Goal: Transaction & Acquisition: Purchase product/service

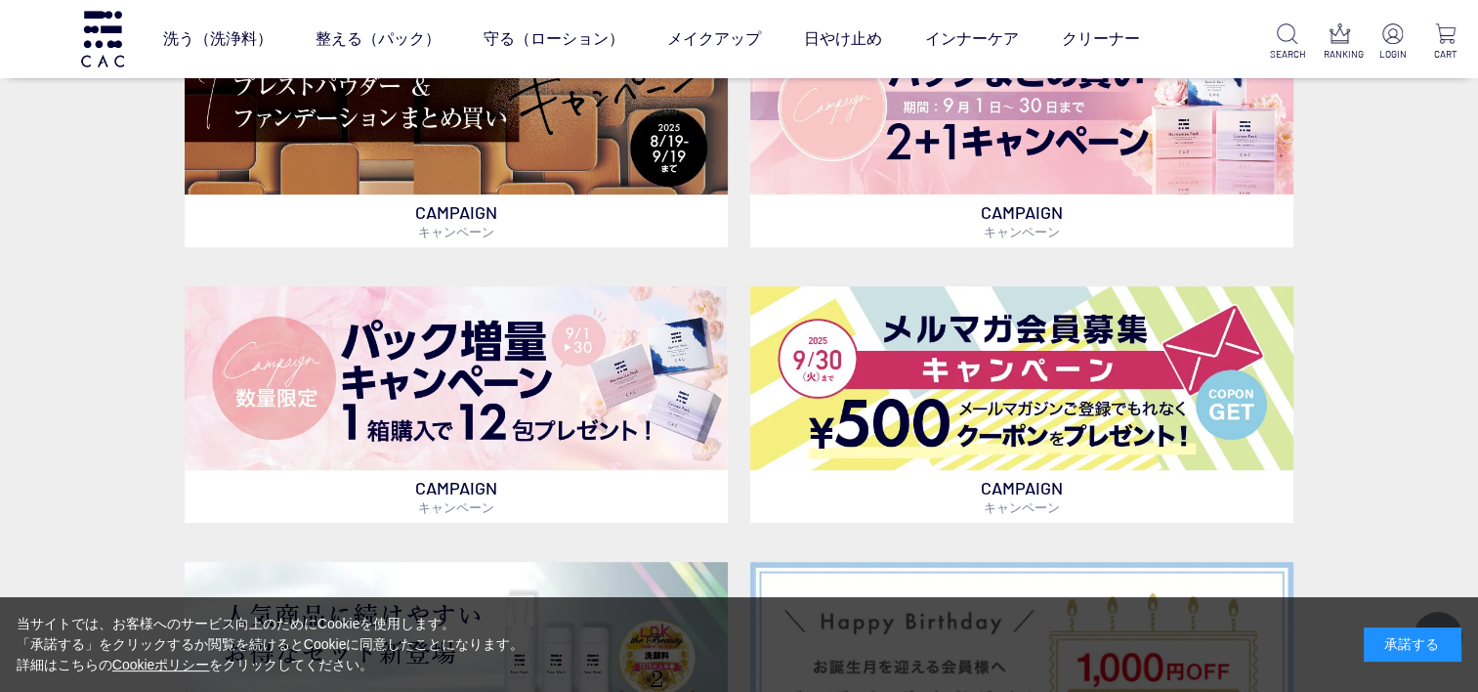
scroll to position [684, 0]
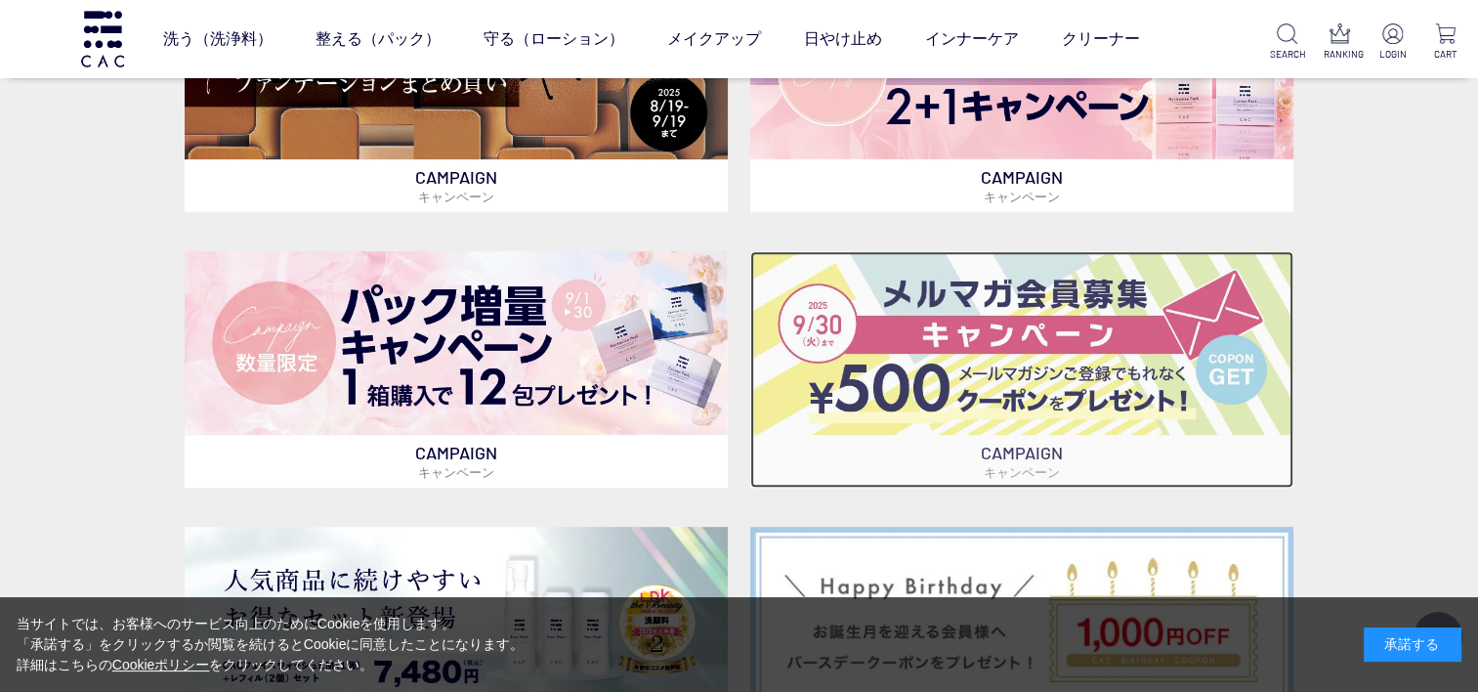
click at [1029, 385] on img at bounding box center [1021, 343] width 543 height 185
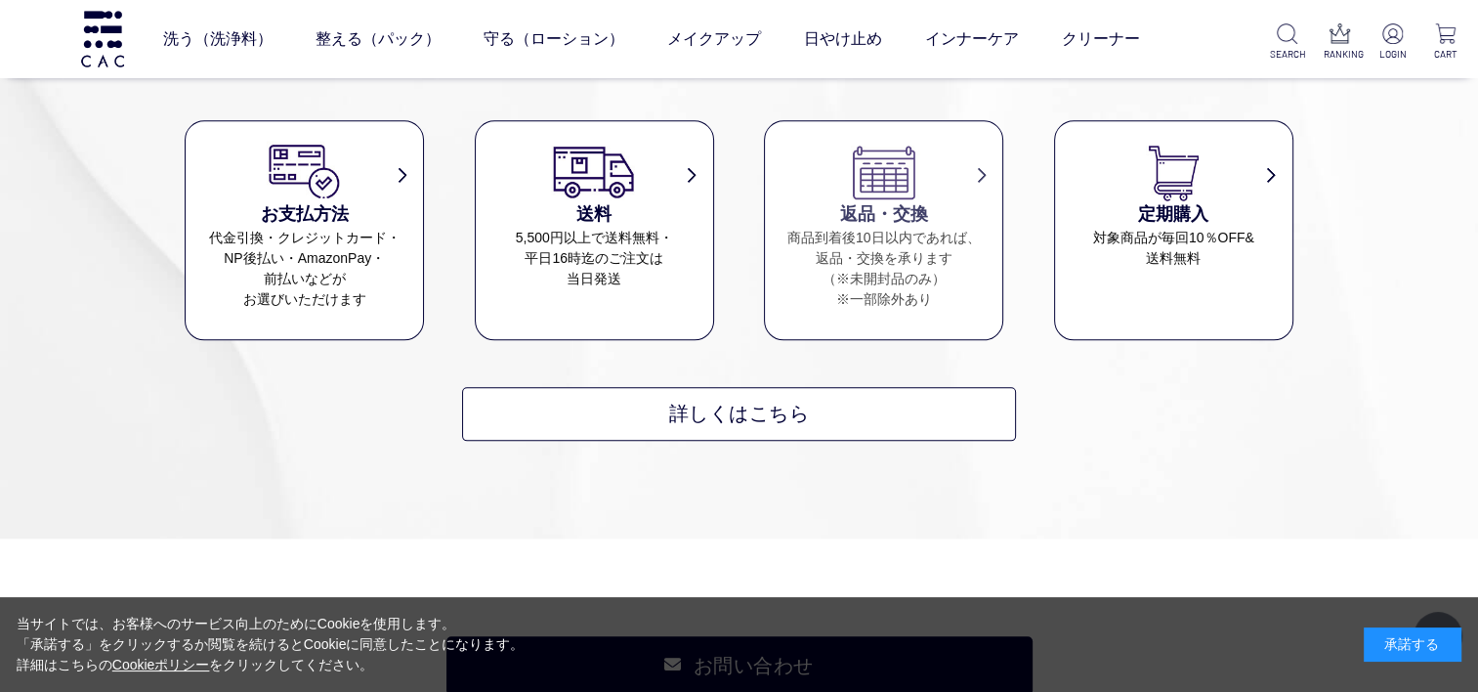
scroll to position [9478, 0]
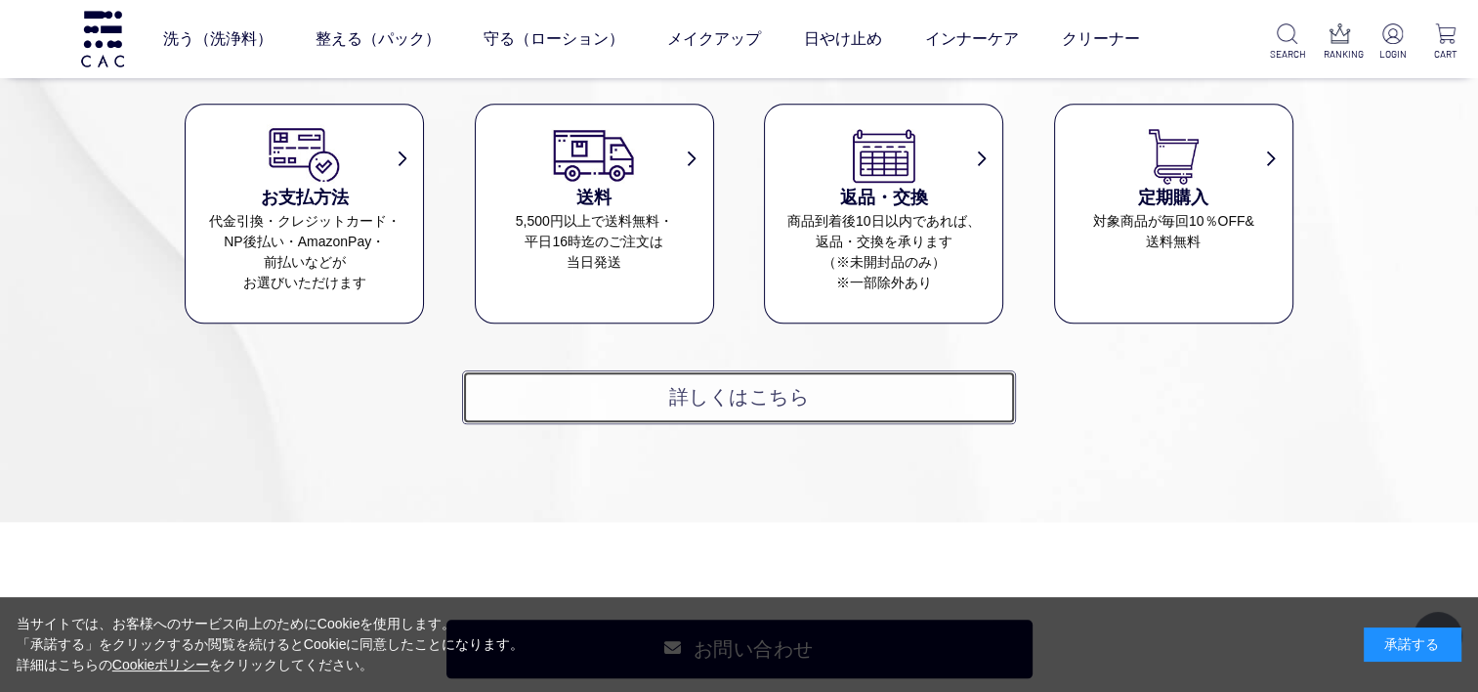
click at [654, 410] on link "詳しくはこちら" at bounding box center [739, 397] width 554 height 54
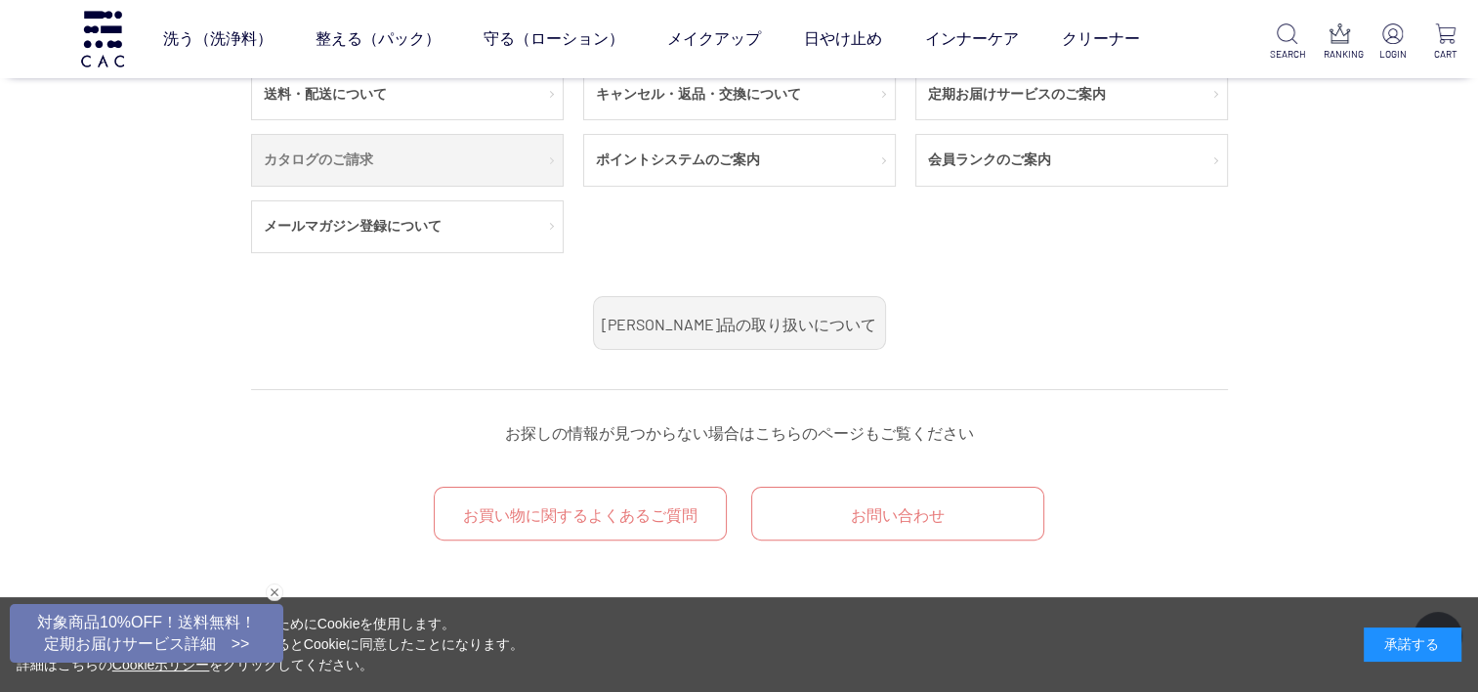
scroll to position [293, 0]
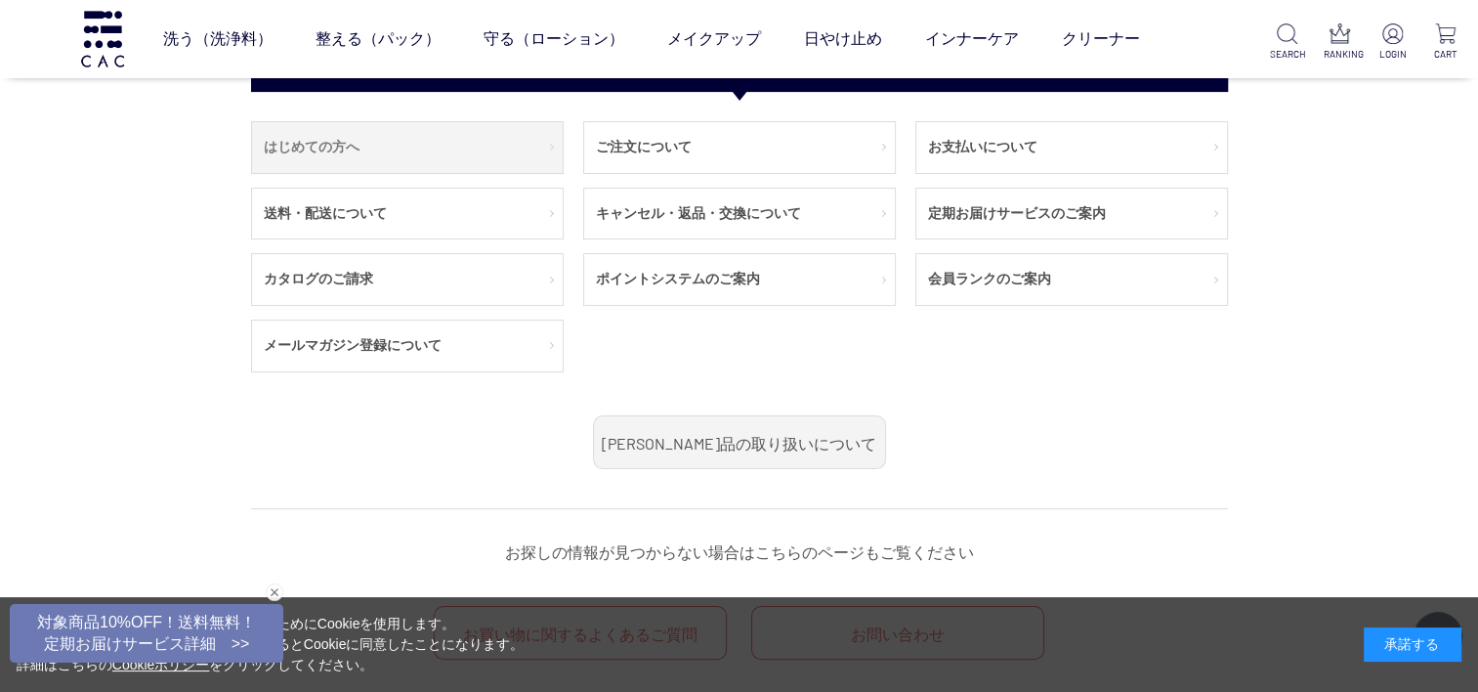
click at [329, 149] on link "はじめての方へ" at bounding box center [407, 147] width 311 height 51
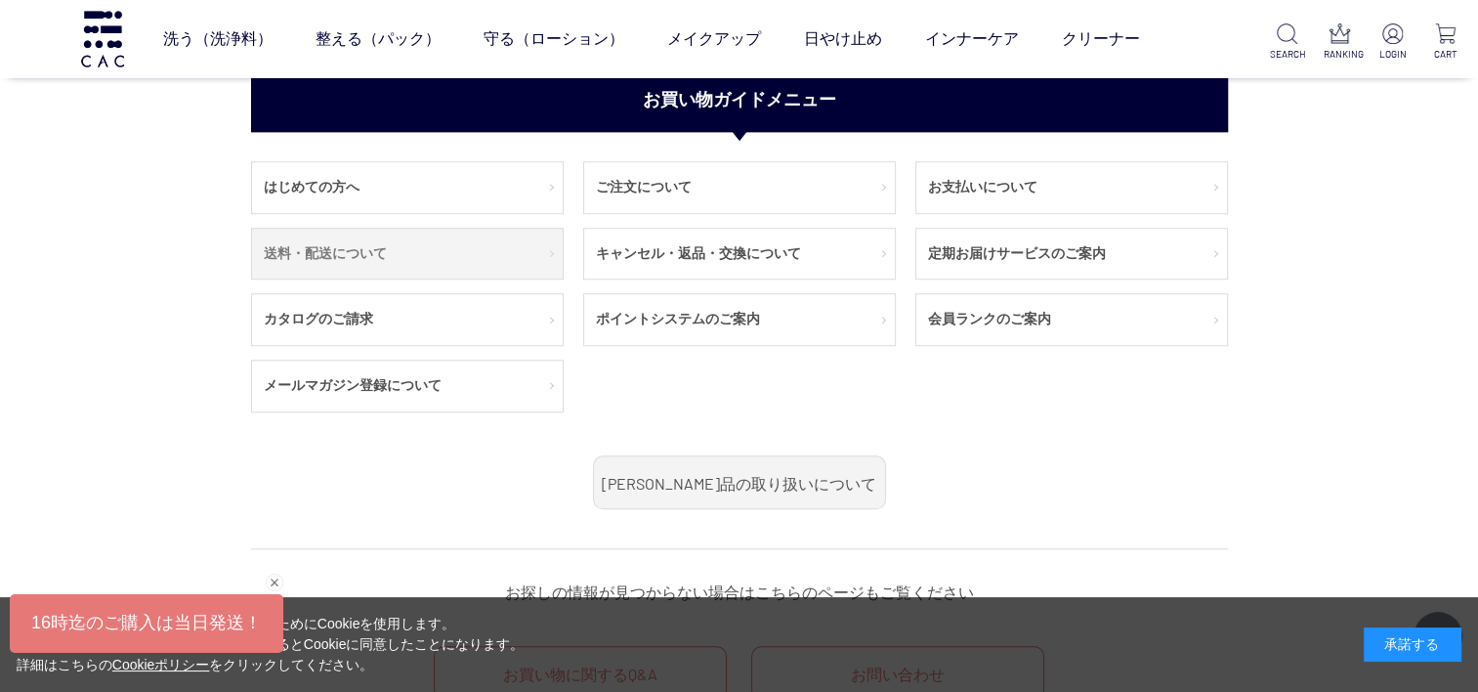
scroll to position [1466, 0]
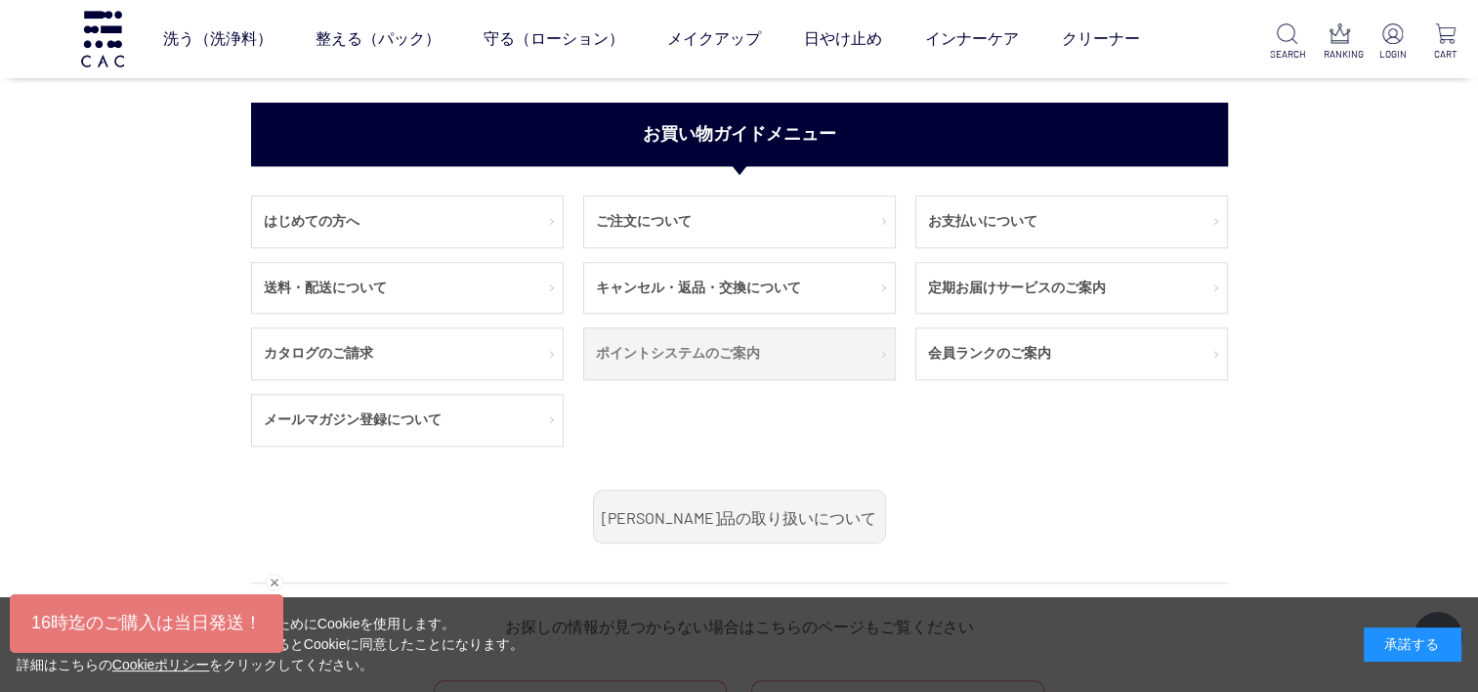
click at [660, 356] on link "ポイントシステムのご案内" at bounding box center [739, 353] width 311 height 51
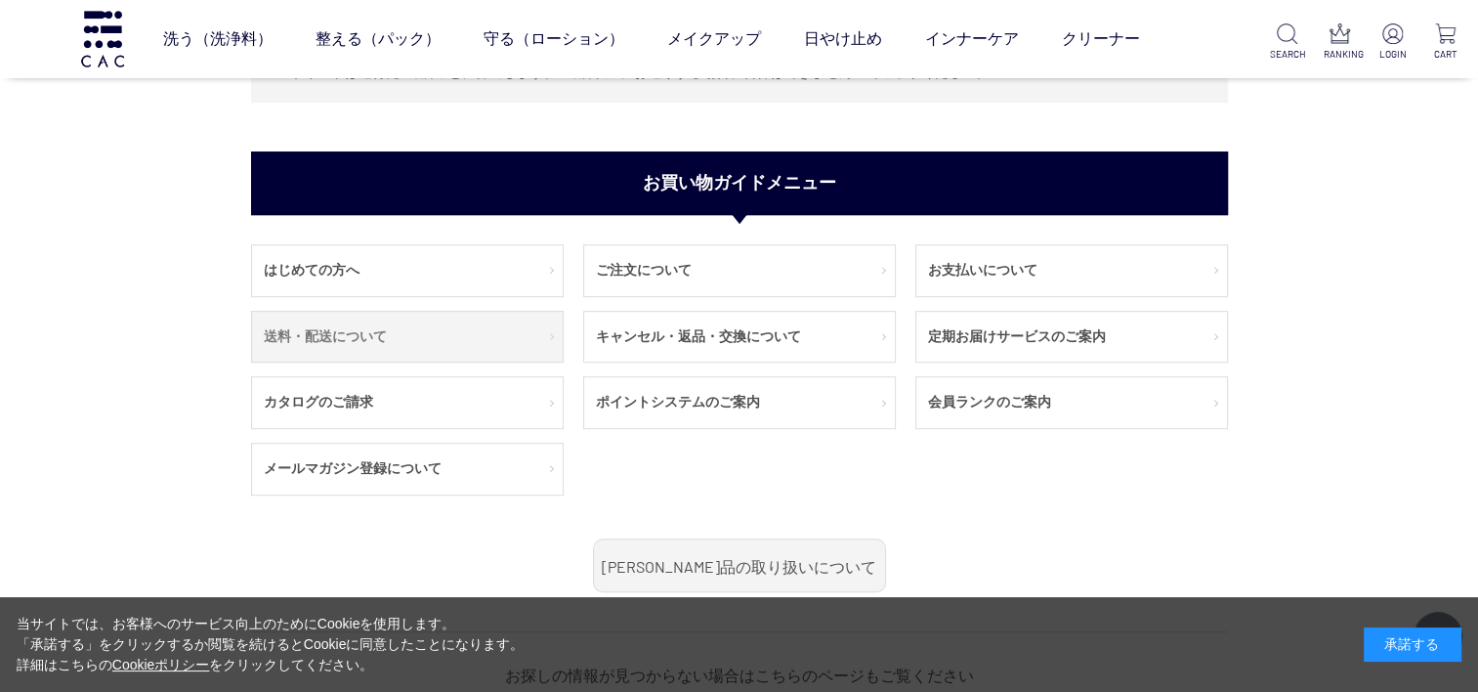
scroll to position [1173, 0]
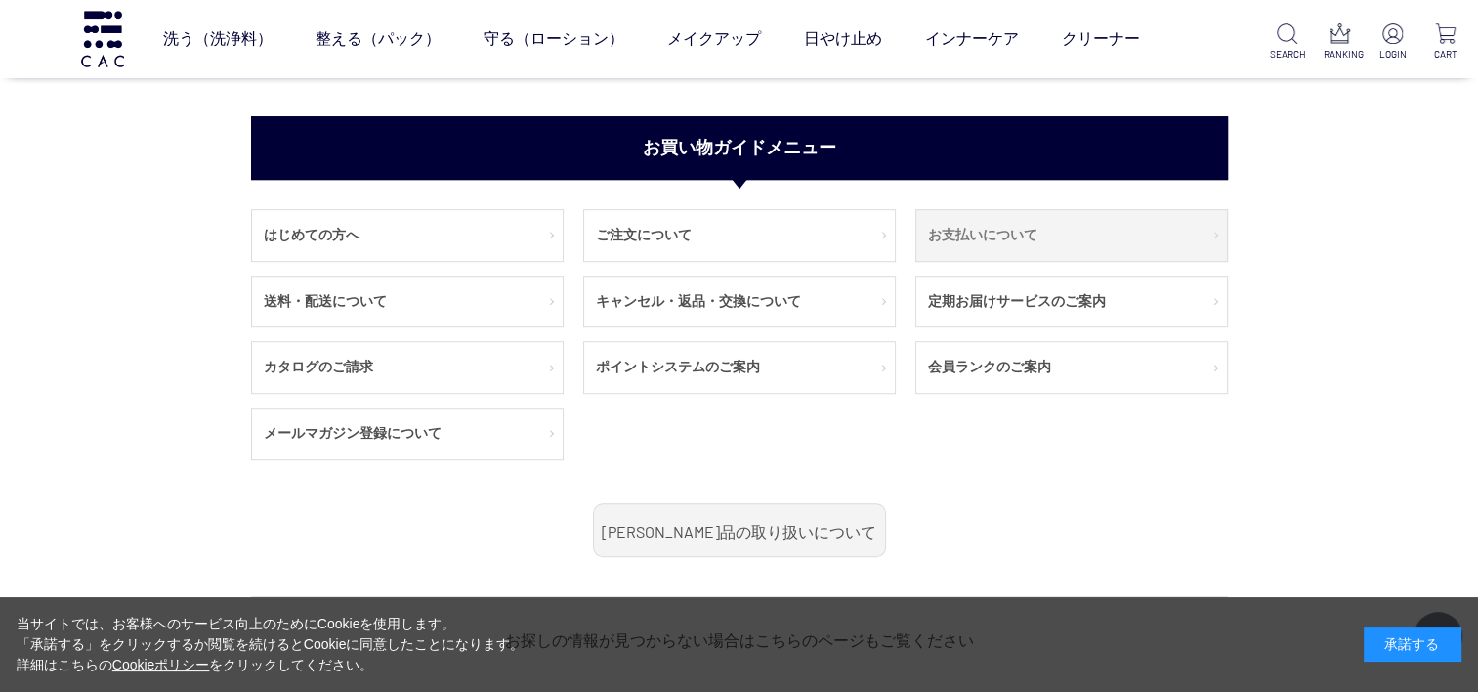
click at [938, 231] on link "お支払いについて" at bounding box center [1072, 235] width 311 height 51
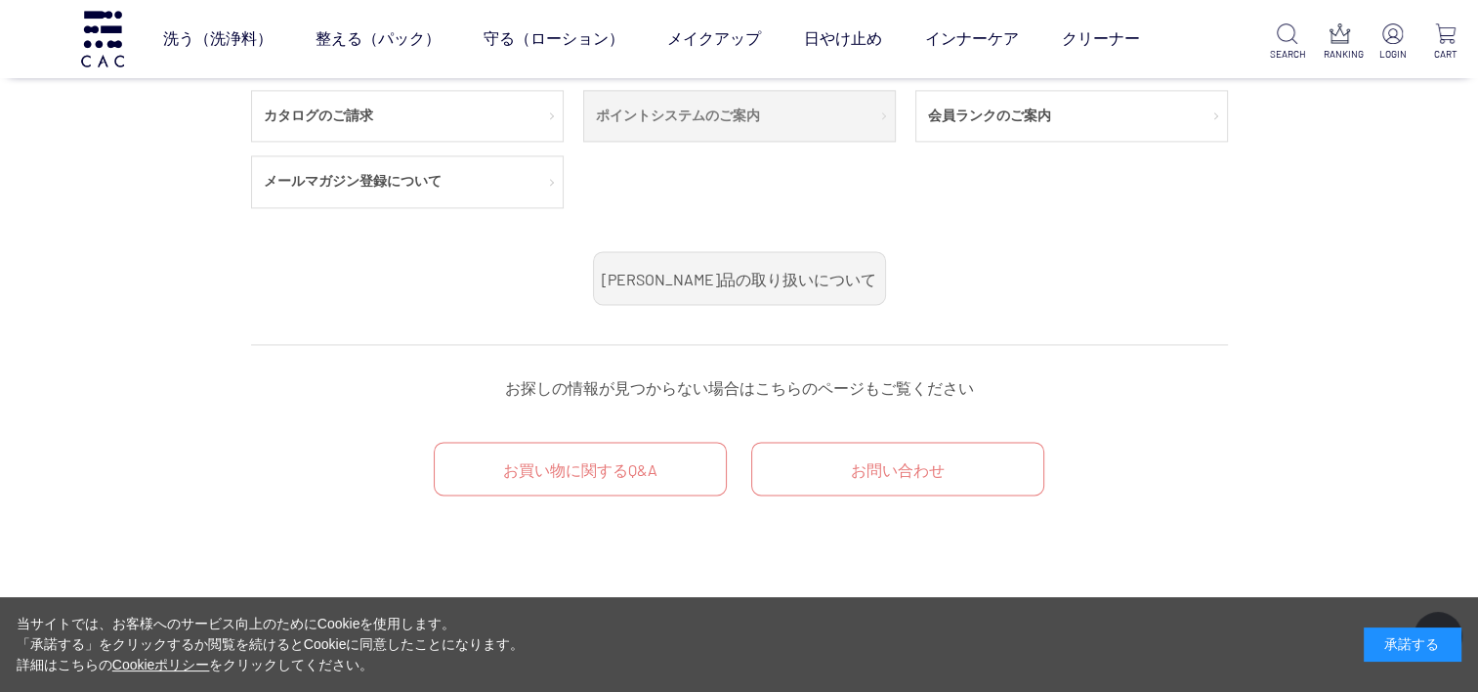
scroll to position [2834, 0]
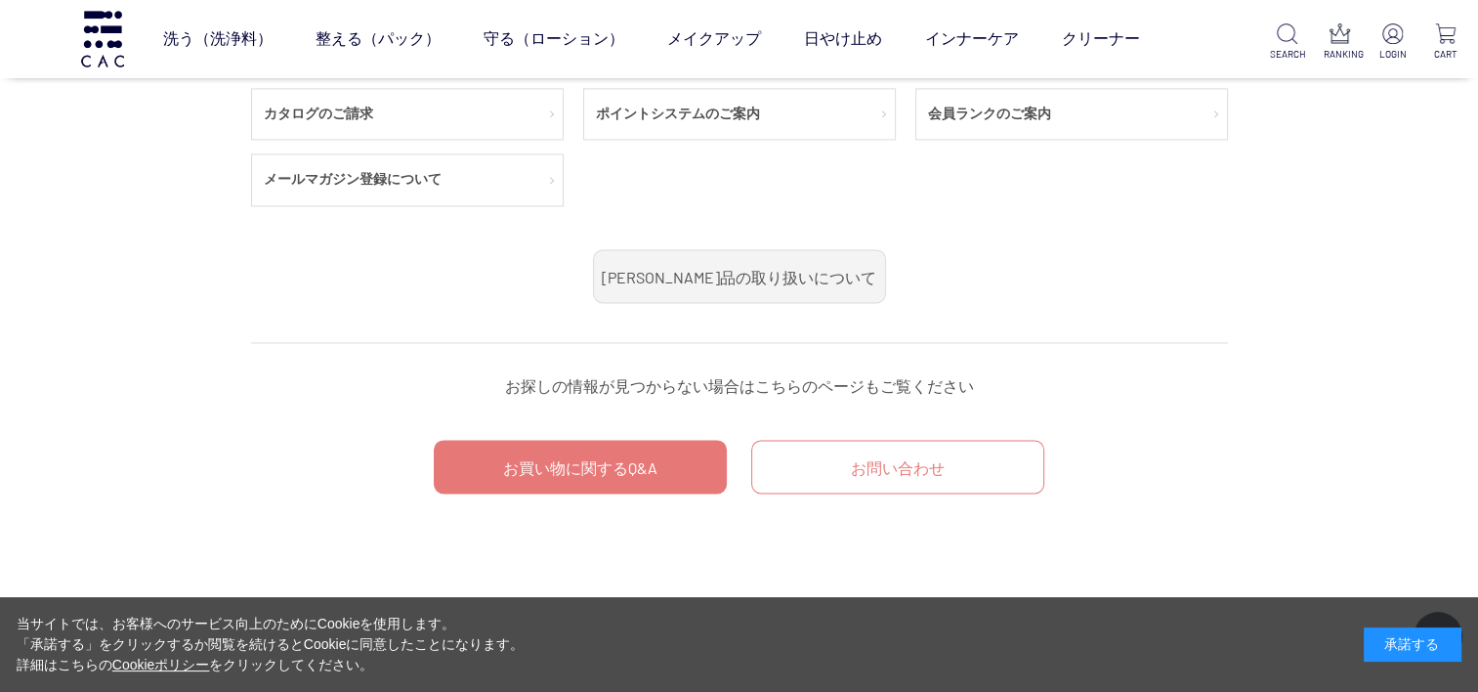
click at [604, 457] on link "お買い物に関するQ&A" at bounding box center [580, 467] width 293 height 54
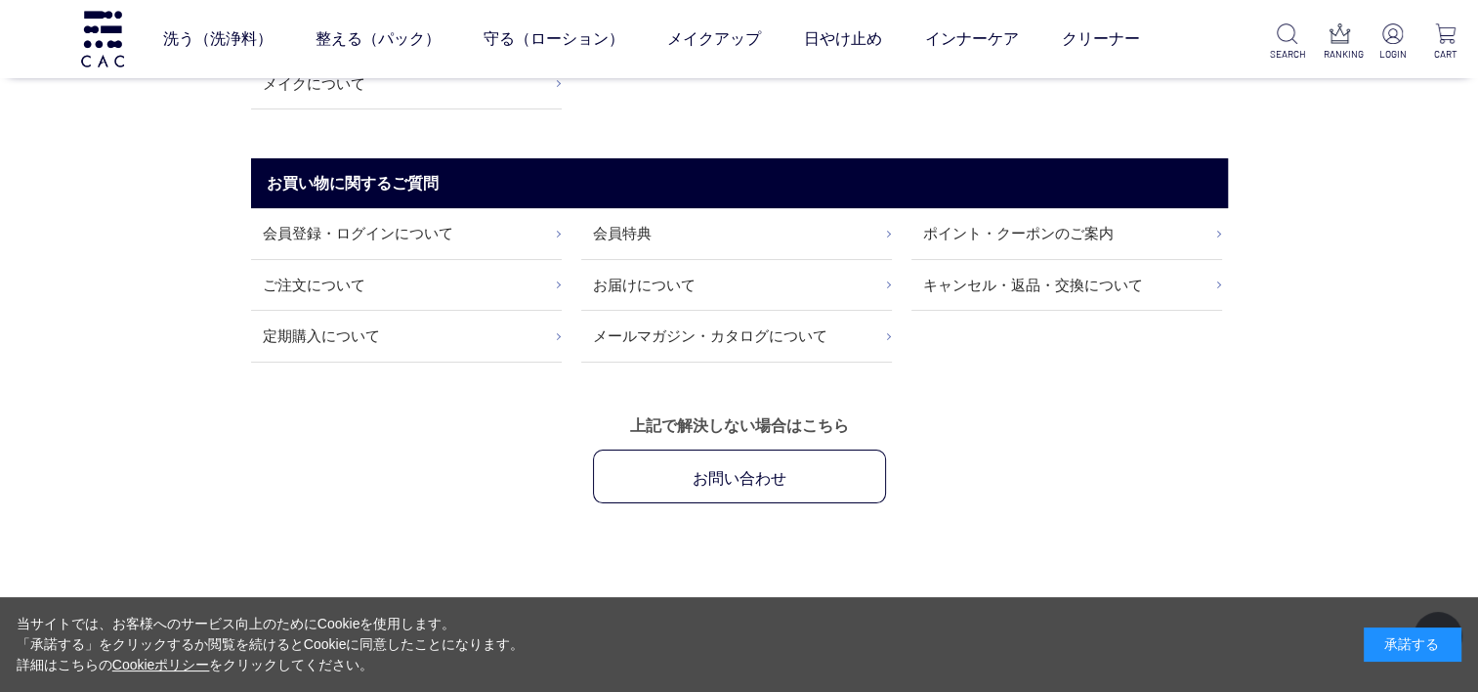
scroll to position [293, 0]
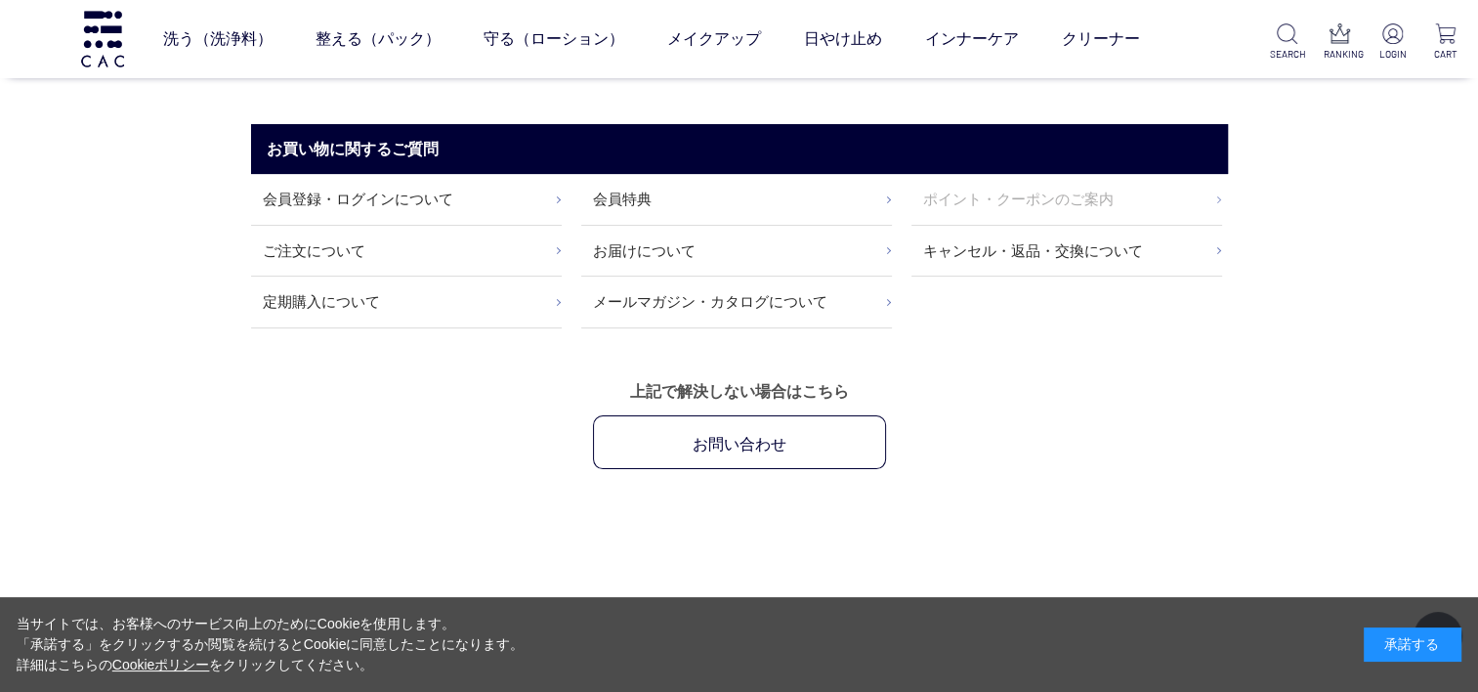
click at [1016, 201] on link "ポイント・クーポンのご案内" at bounding box center [1067, 199] width 311 height 50
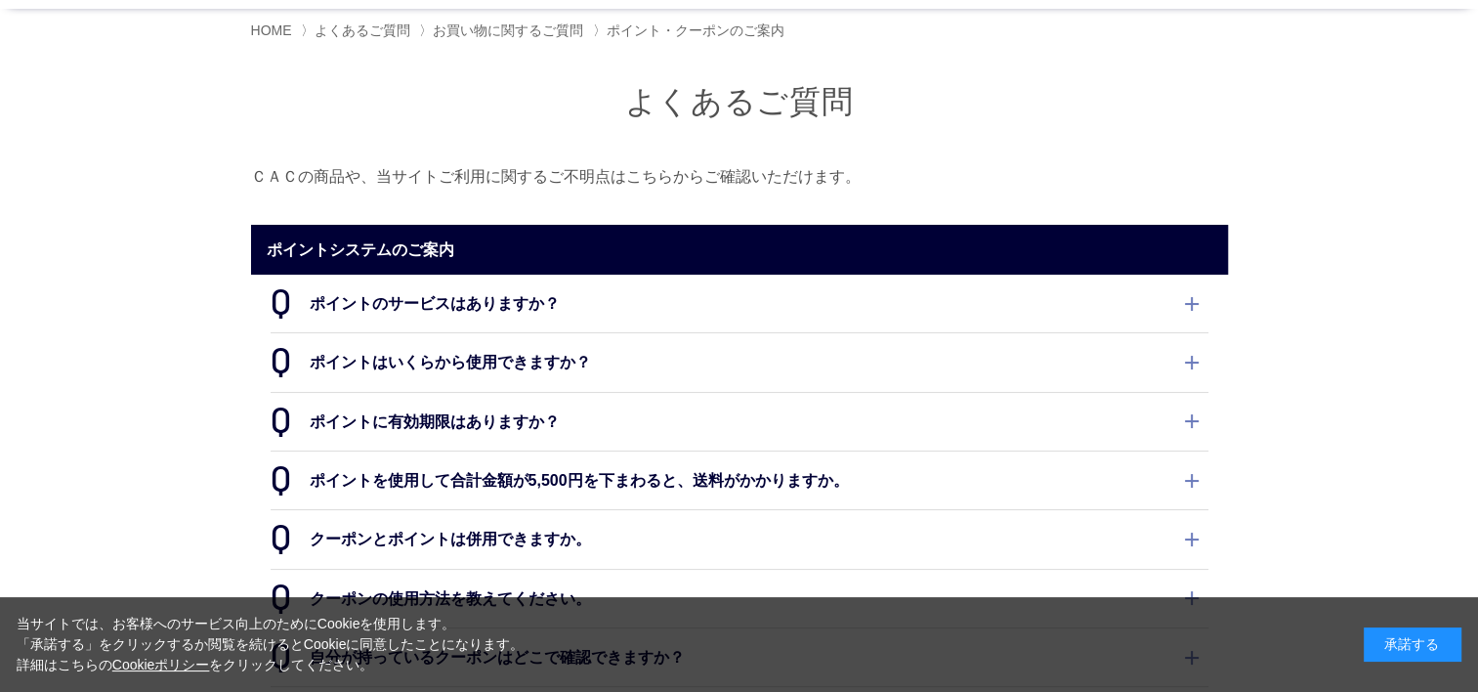
scroll to position [195, 0]
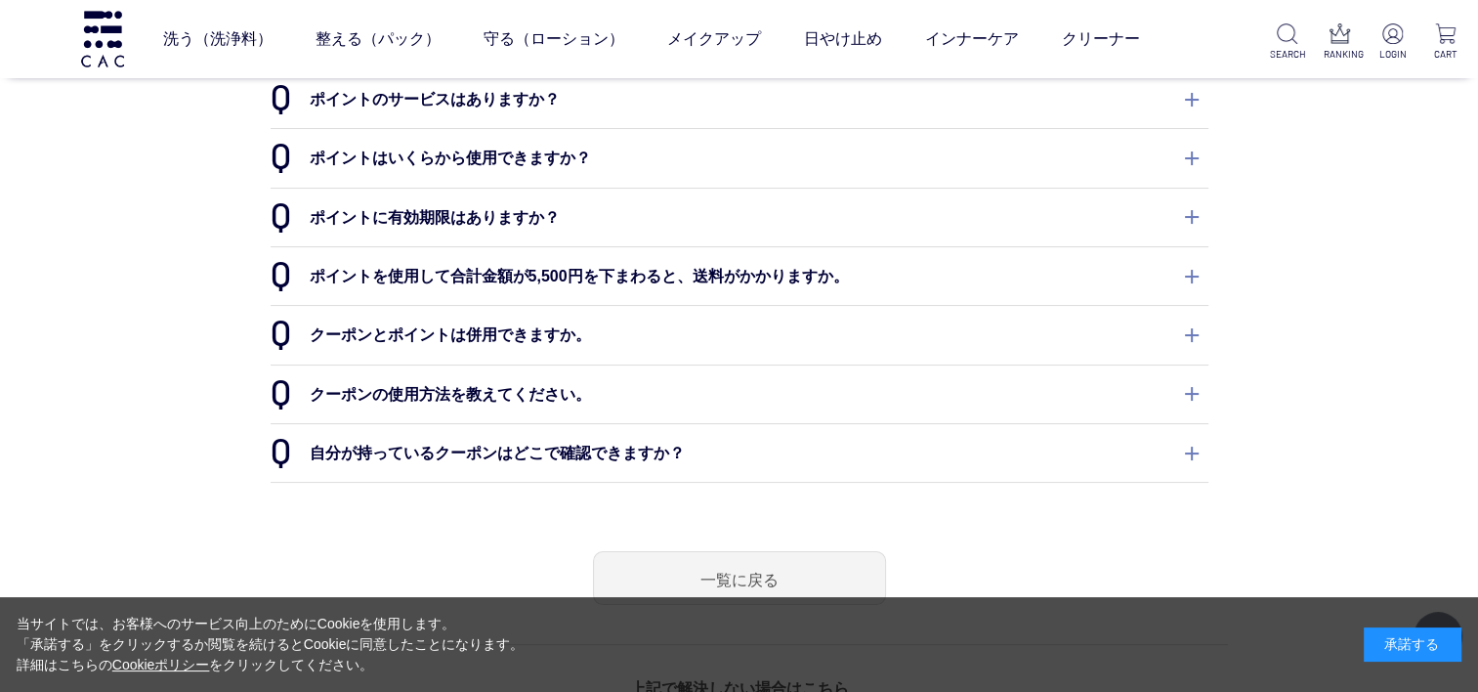
click at [510, 336] on dt "クーポンとポイントは併用できますか。" at bounding box center [740, 335] width 938 height 58
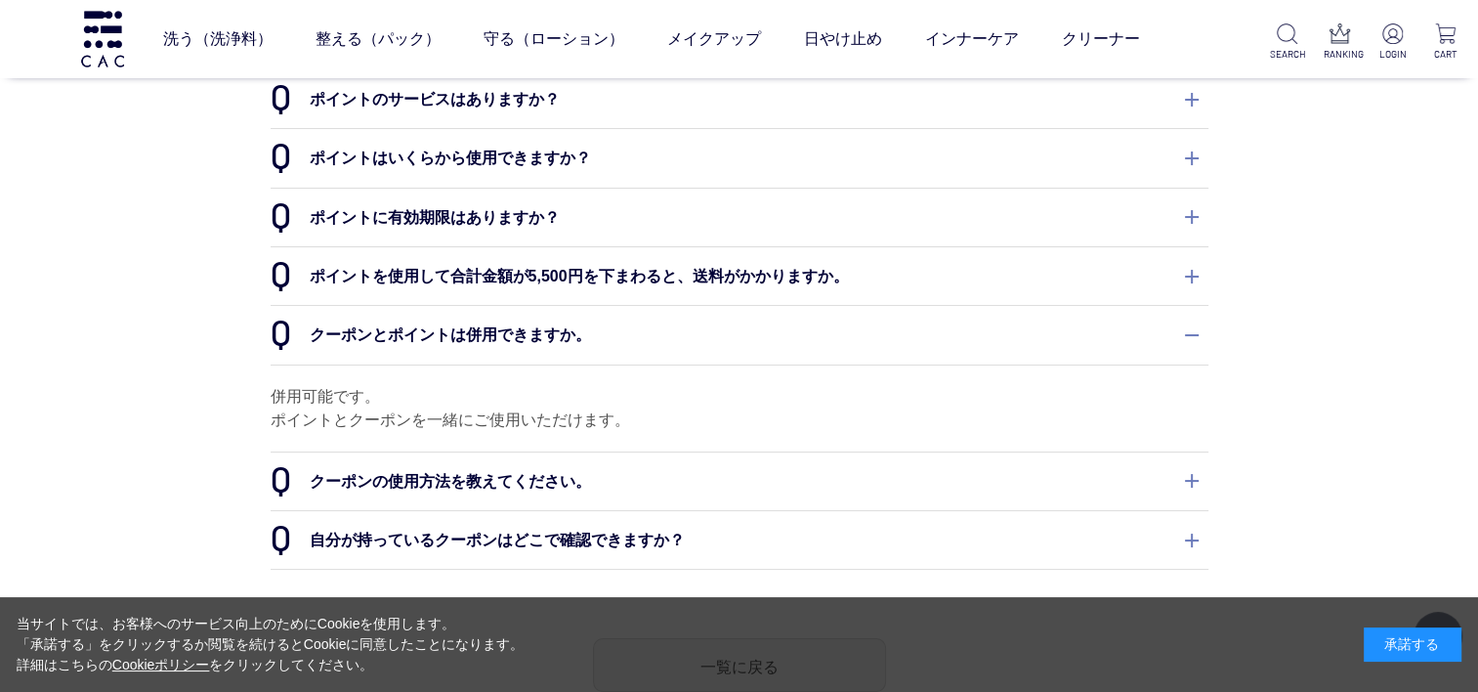
scroll to position [293, 0]
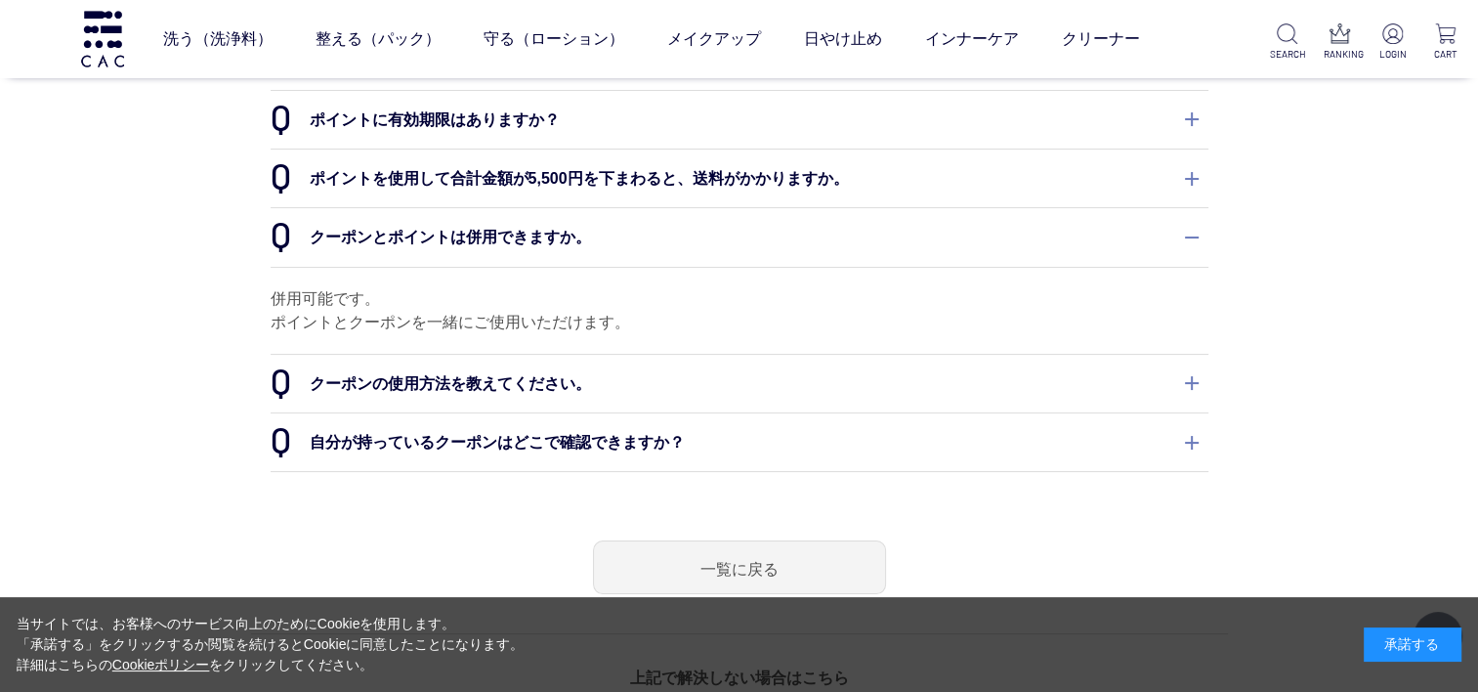
click at [507, 387] on dt "クーポンの使用方法を教えてください。" at bounding box center [740, 384] width 938 height 58
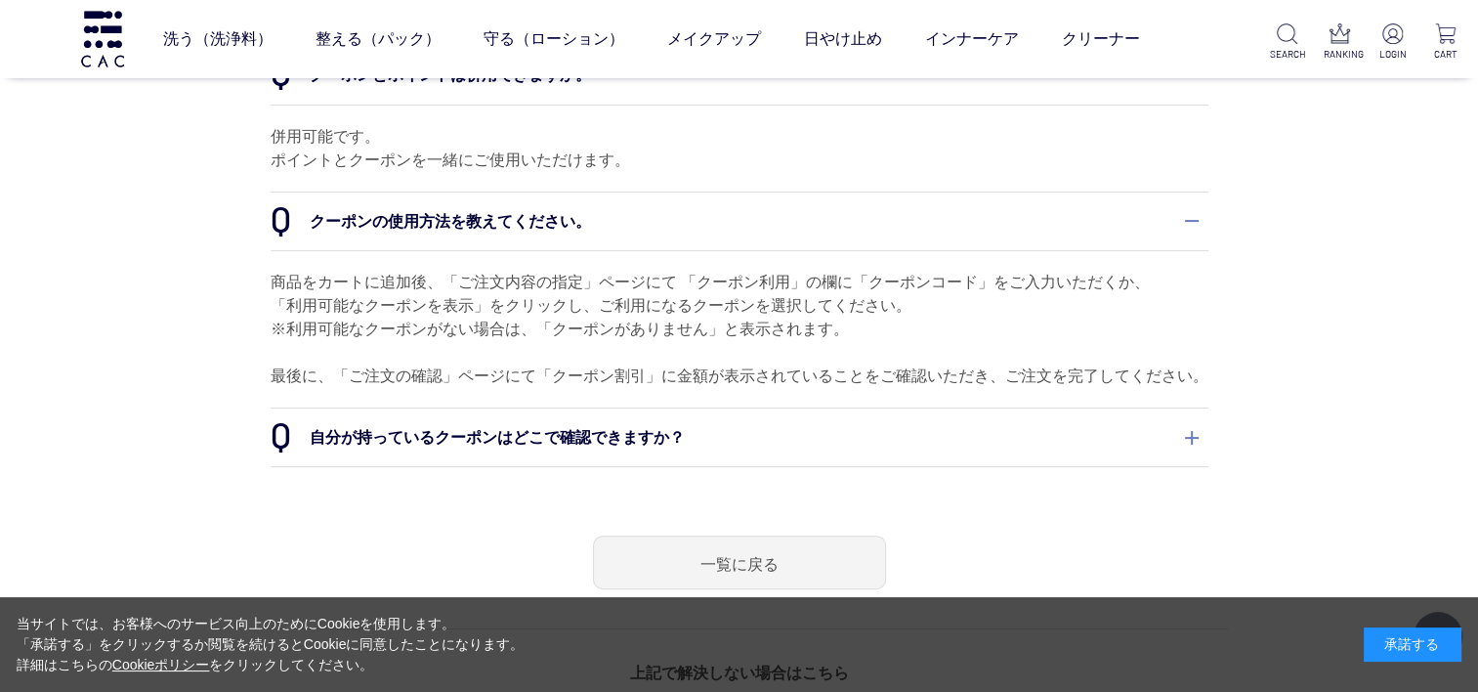
scroll to position [489, 0]
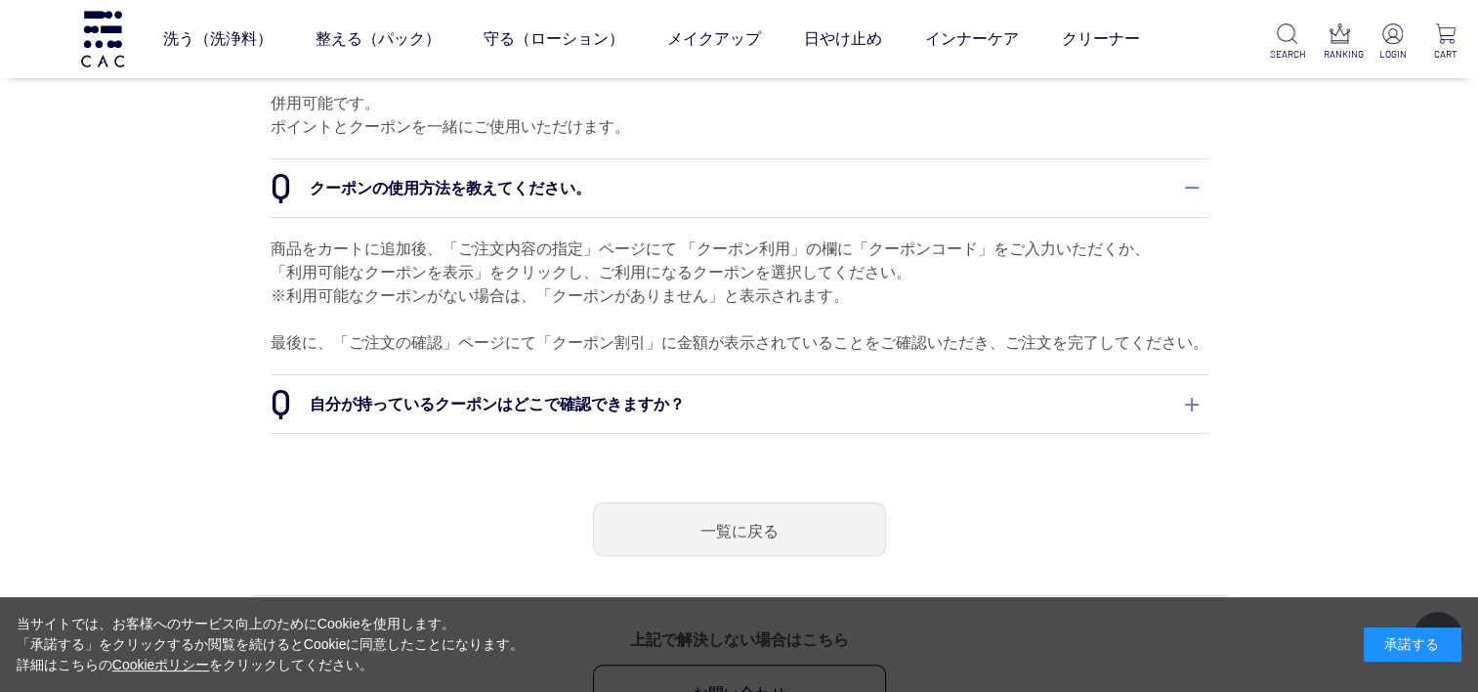
click at [462, 400] on dt "自分が持っているクーポンはどこで確認できますか？" at bounding box center [740, 404] width 938 height 58
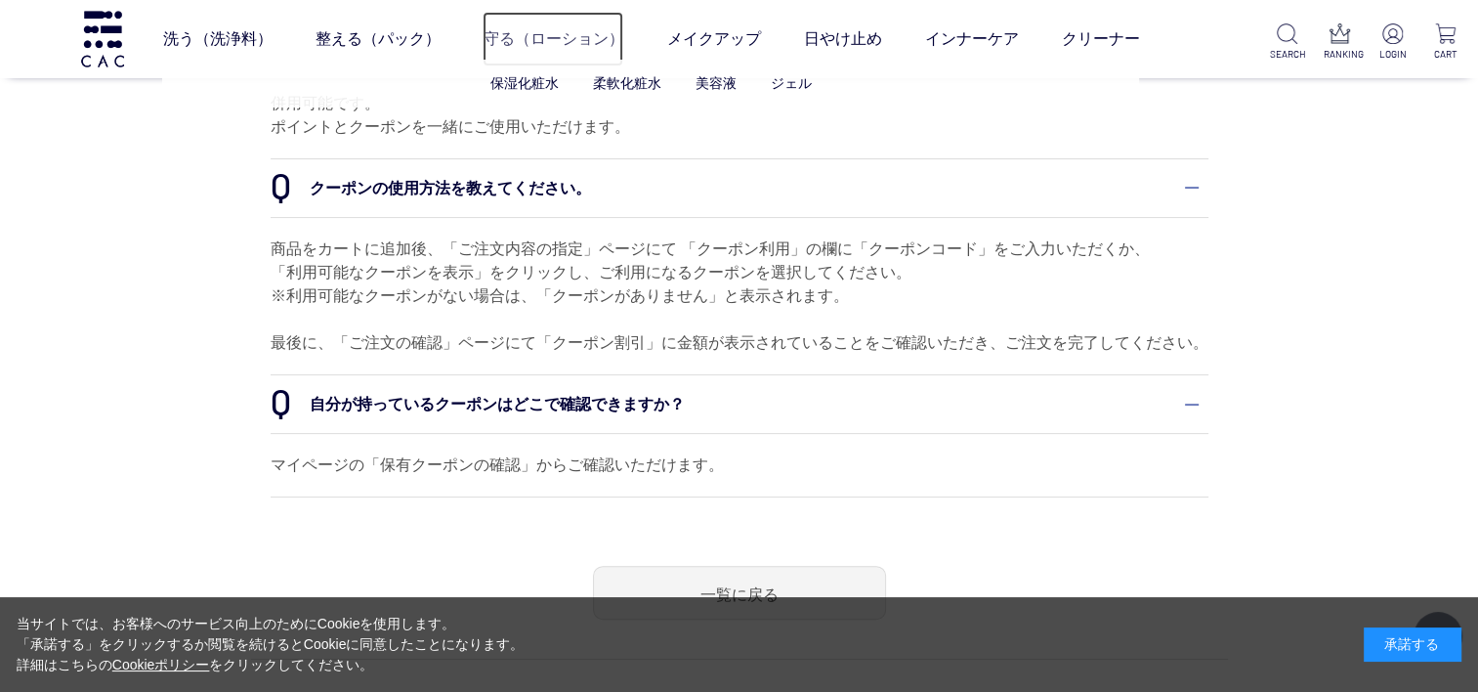
click at [518, 43] on link "守る（ローション）" at bounding box center [553, 39] width 141 height 55
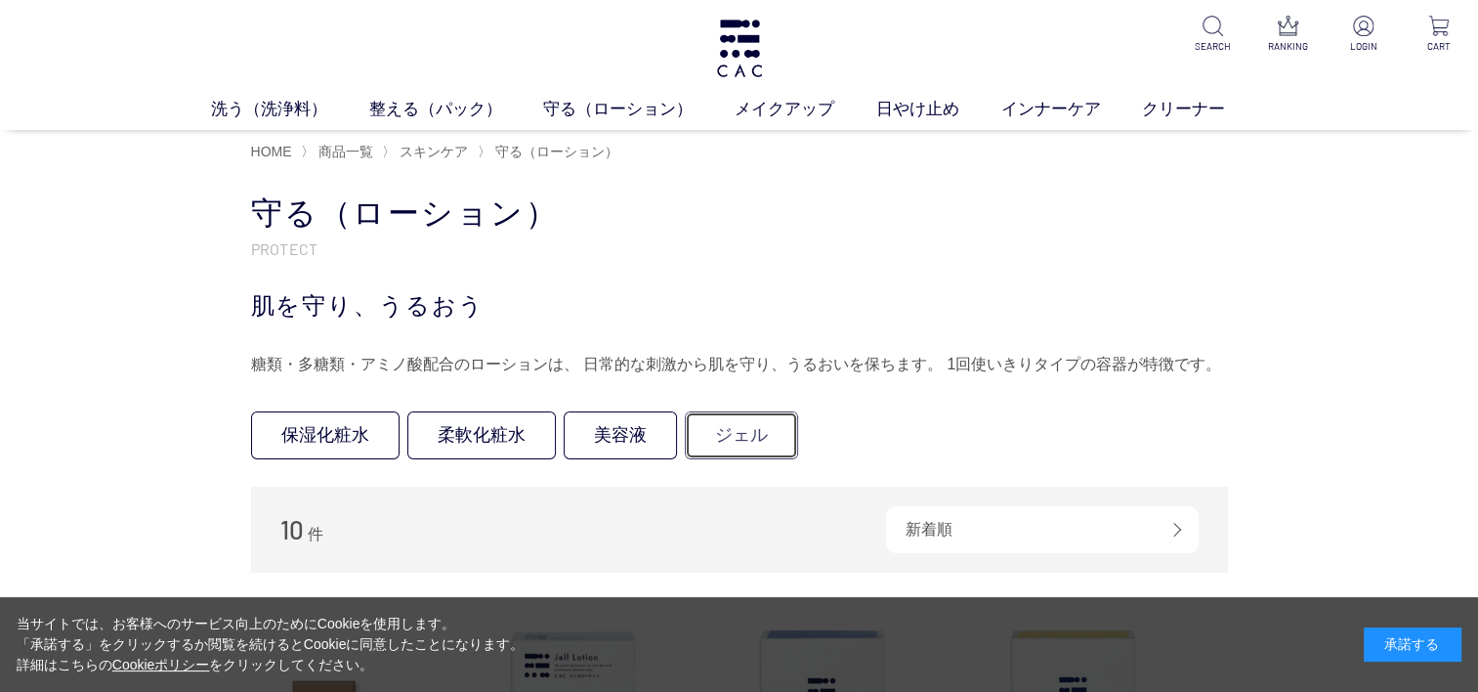
click at [725, 437] on link "ジェル" at bounding box center [741, 435] width 113 height 48
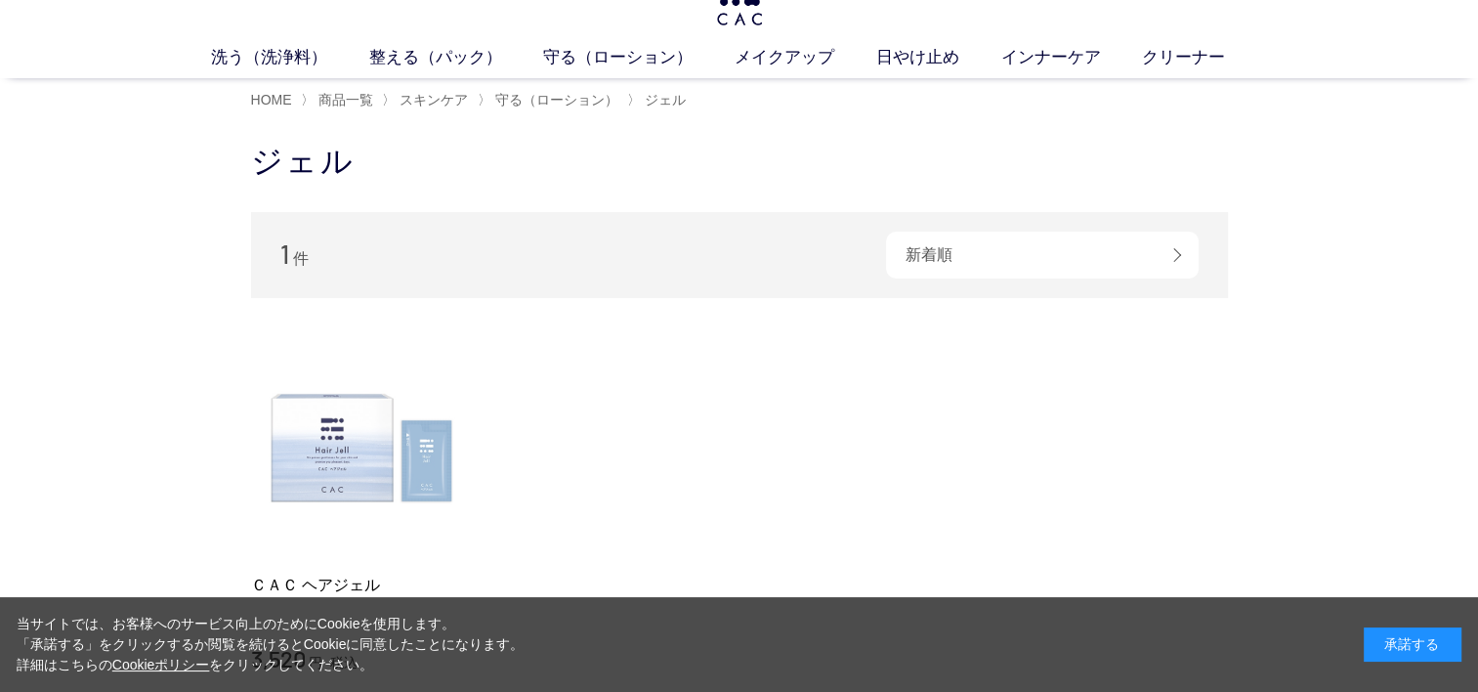
scroll to position [98, 0]
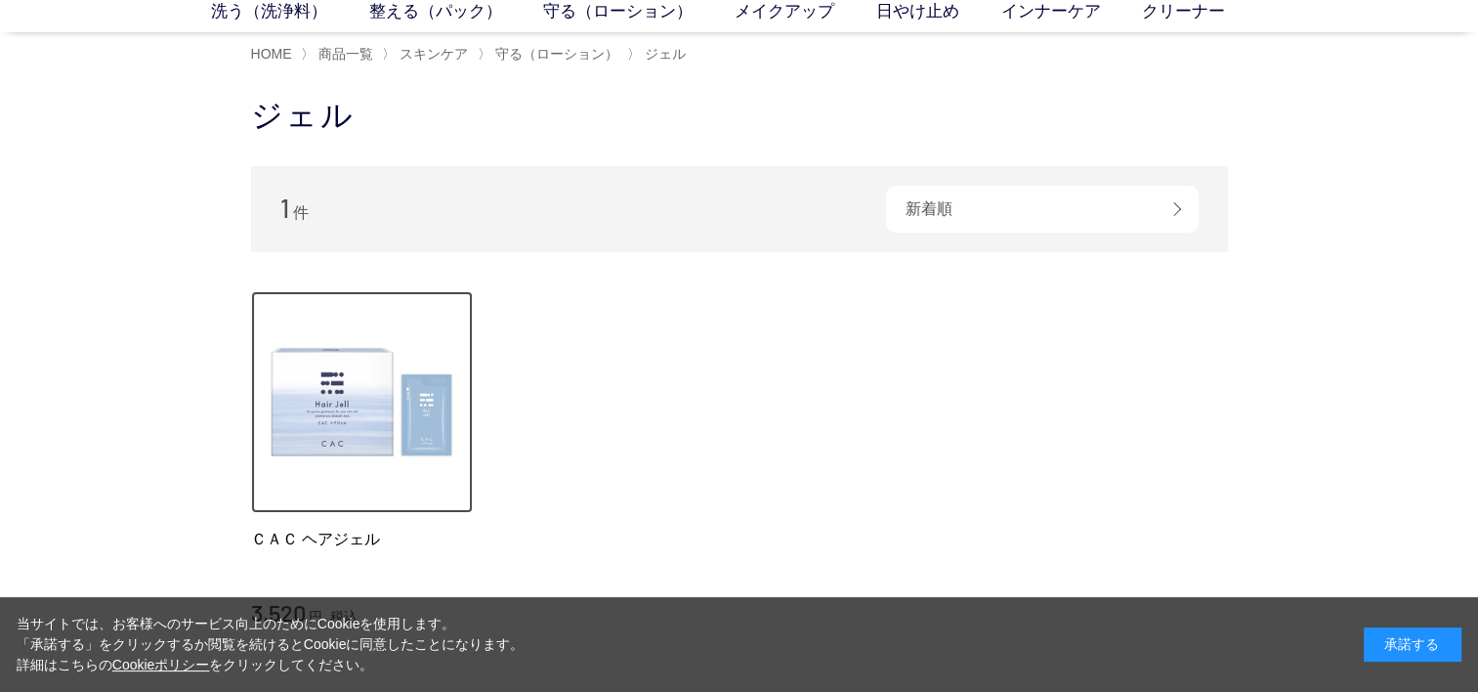
click at [307, 446] on img at bounding box center [362, 402] width 223 height 223
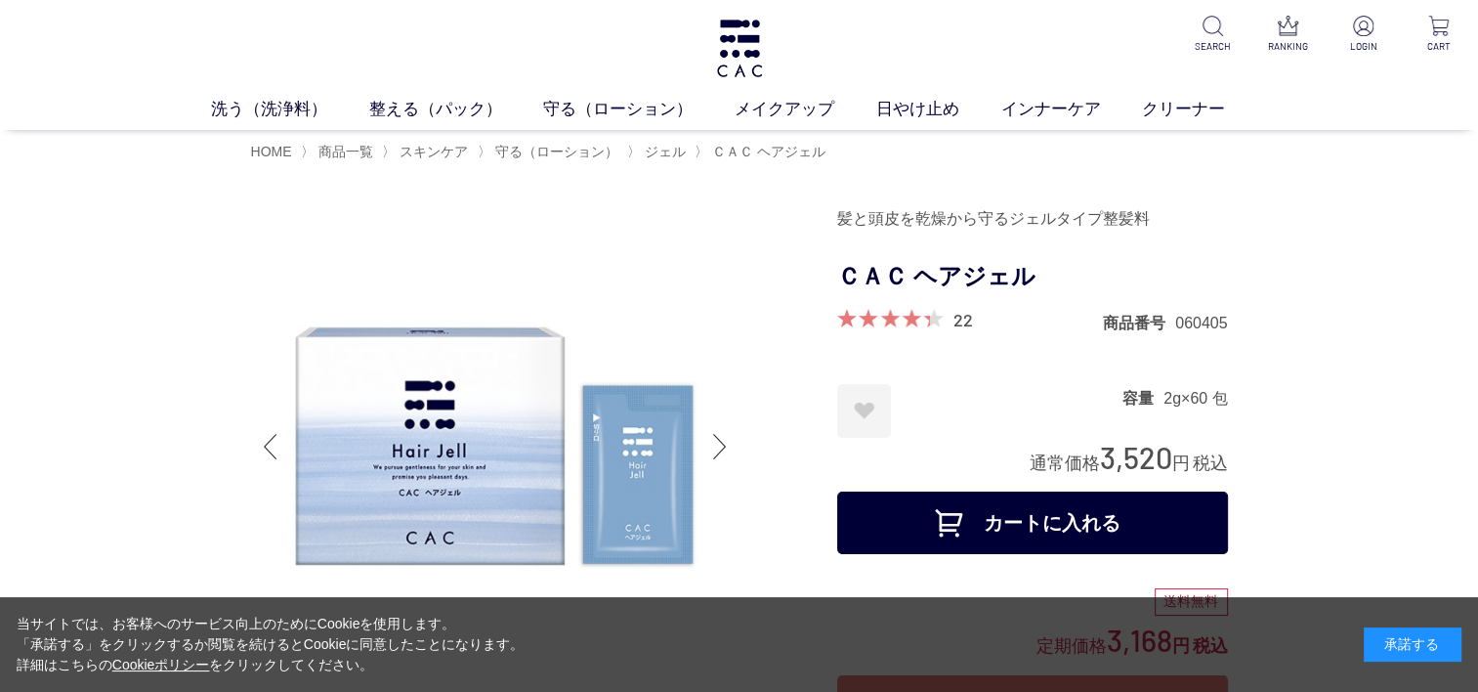
click at [982, 528] on button "カートに入れる" at bounding box center [1032, 522] width 391 height 63
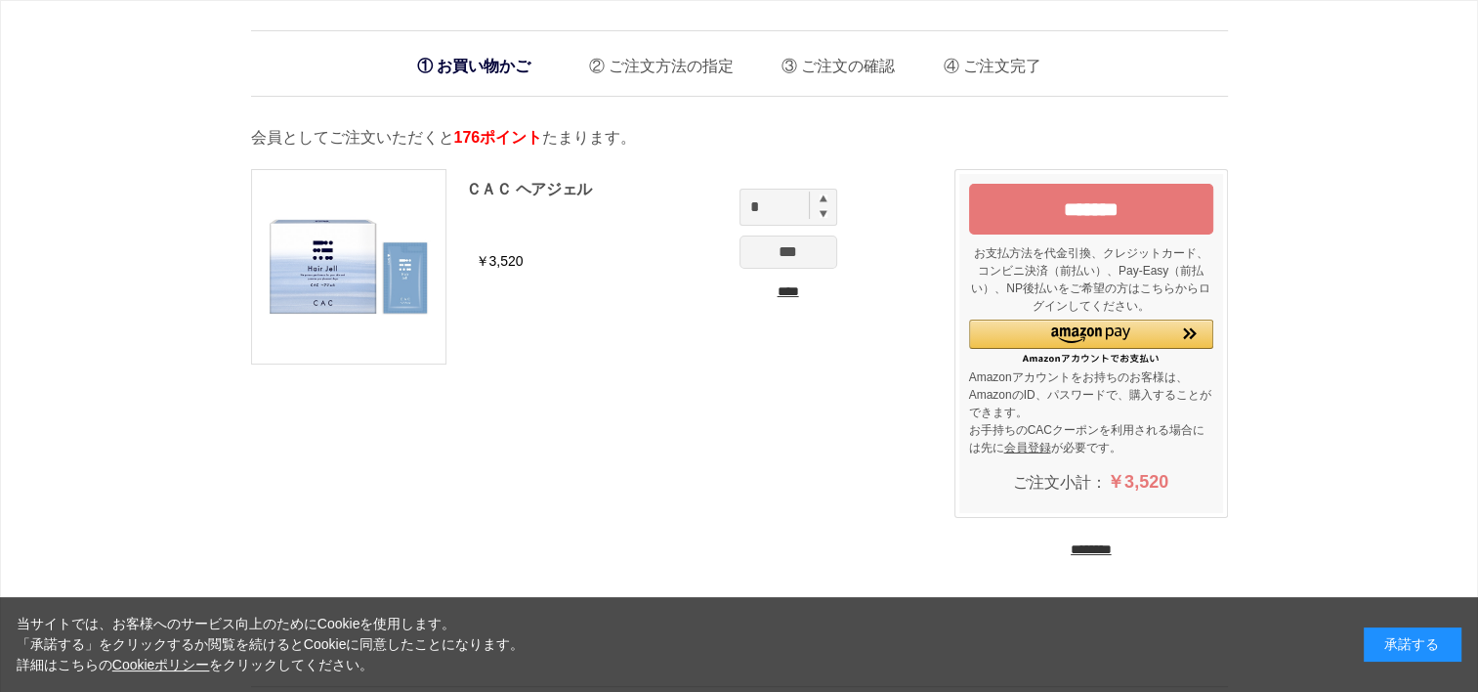
click at [824, 196] on img at bounding box center [824, 198] width 8 height 8
type input "*"
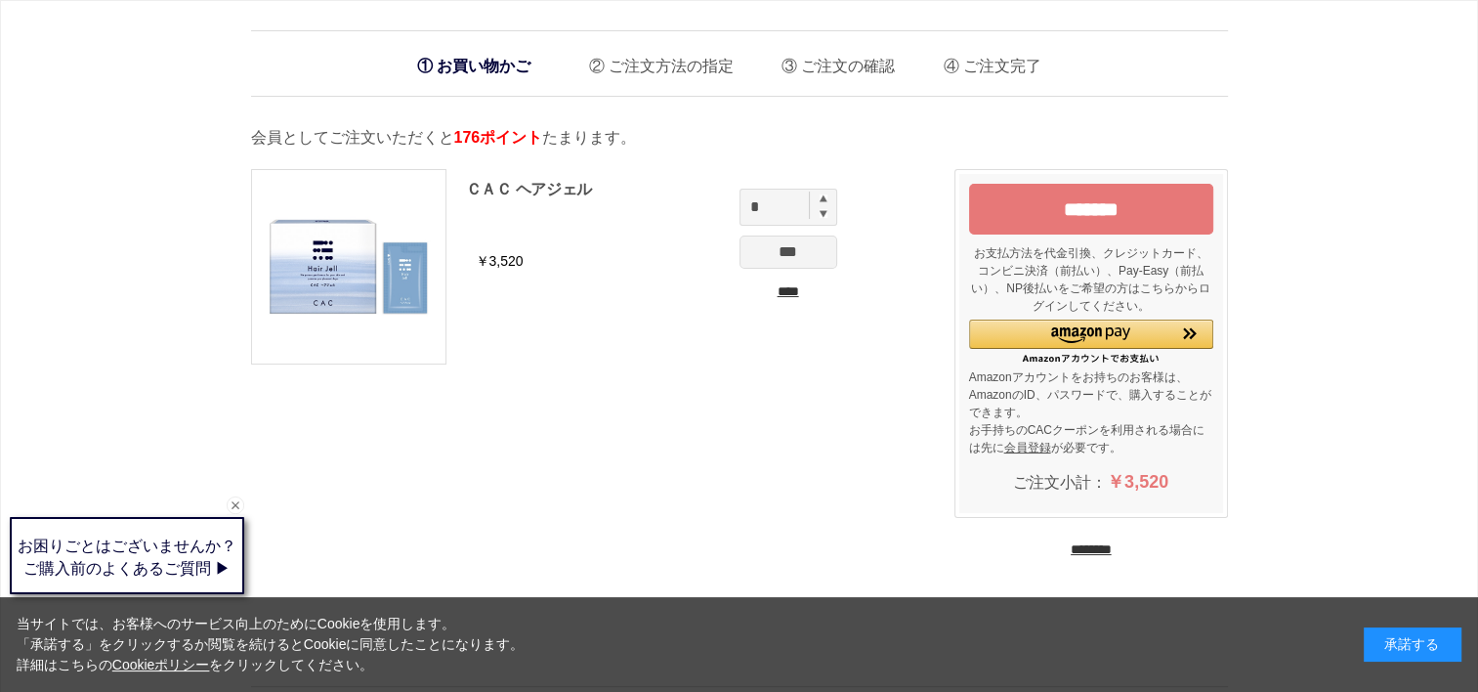
scroll to position [98, 0]
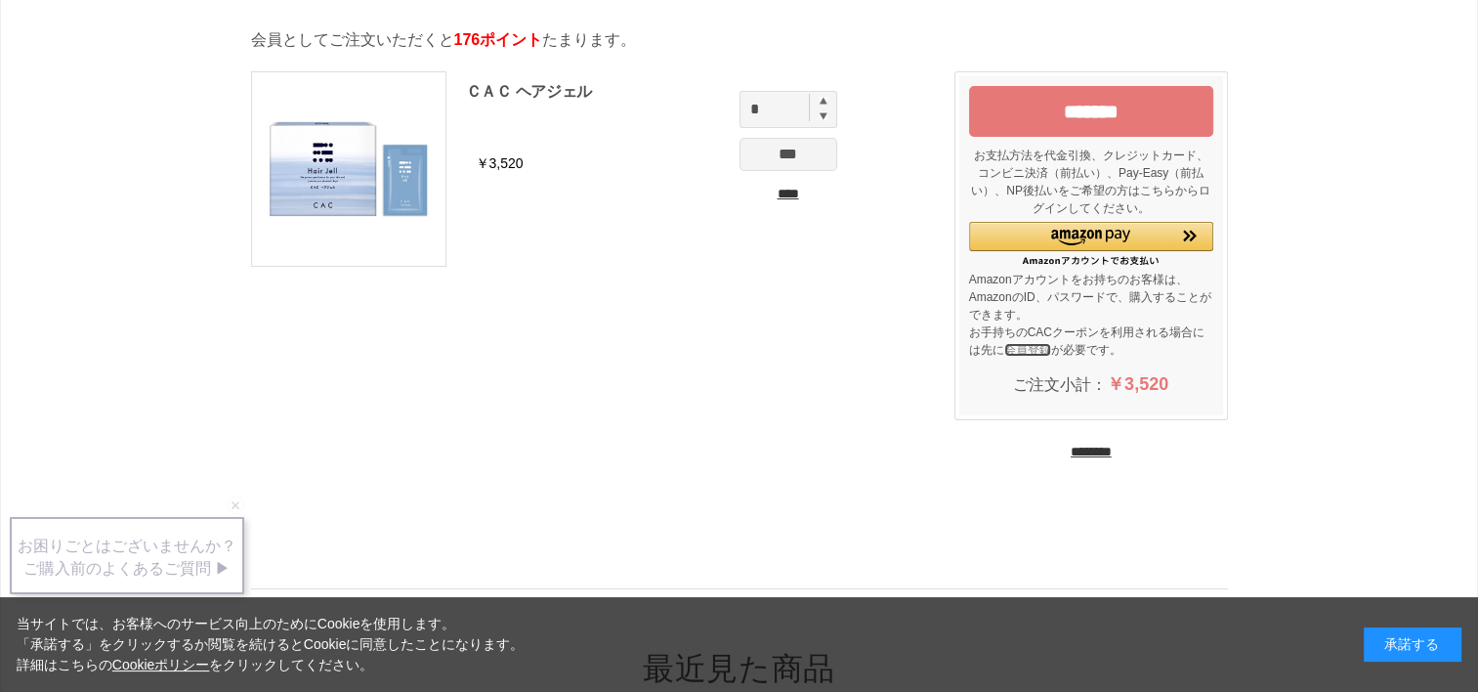
click at [1021, 347] on link "会員登録" at bounding box center [1027, 350] width 47 height 14
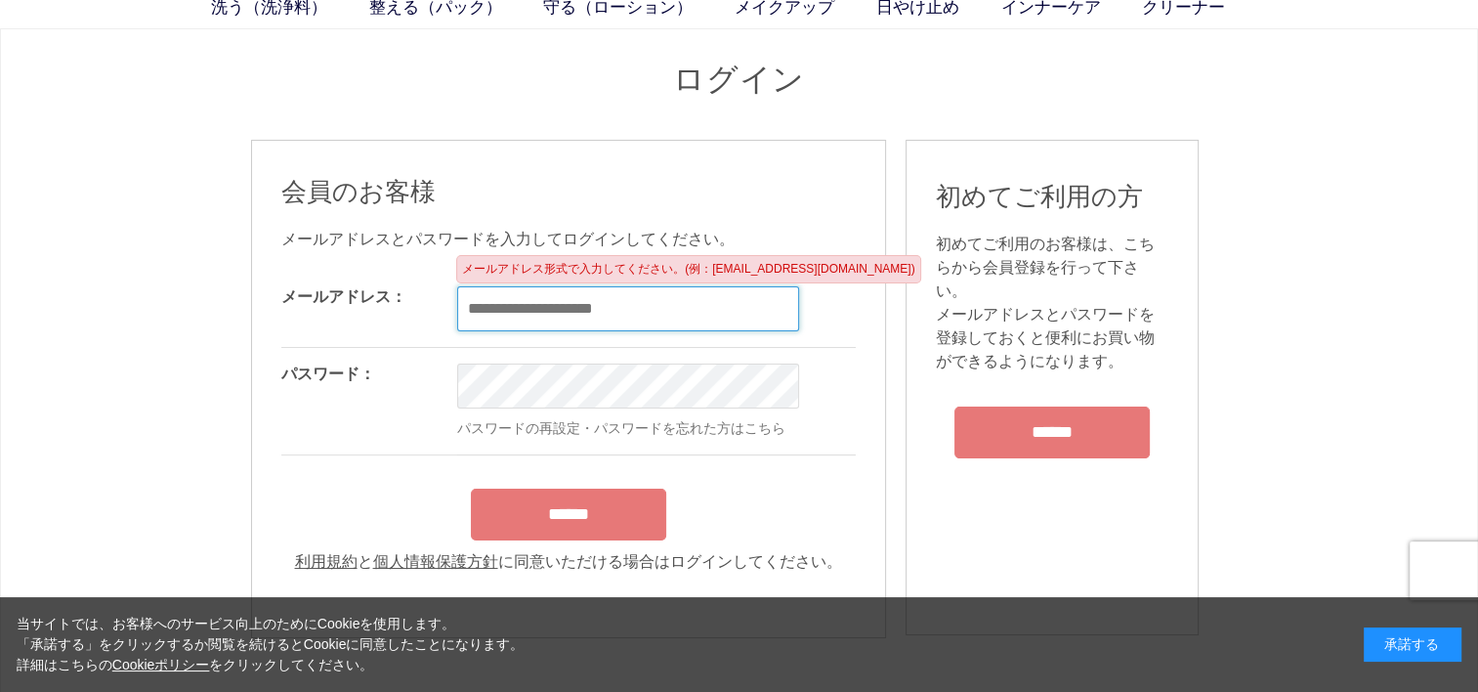
scroll to position [98, 0]
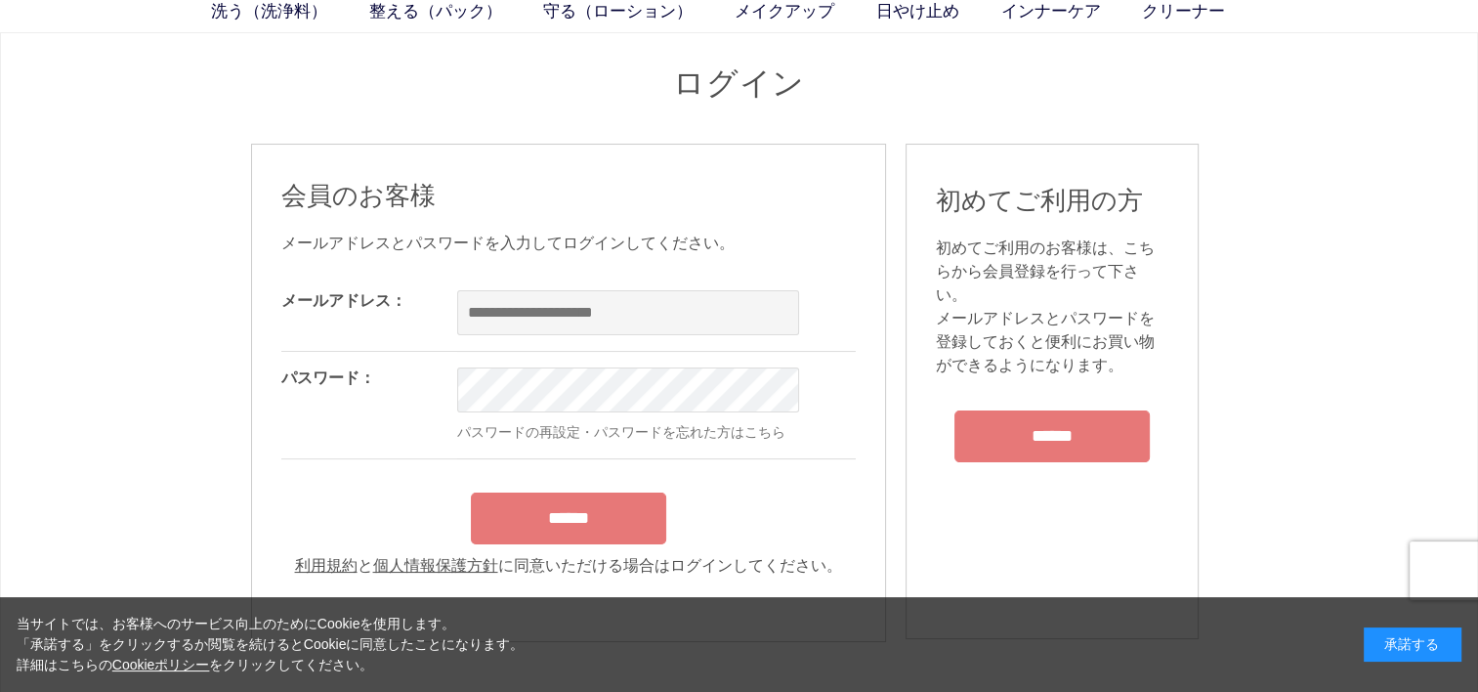
click at [1058, 434] on input "******" at bounding box center [1052, 436] width 195 height 52
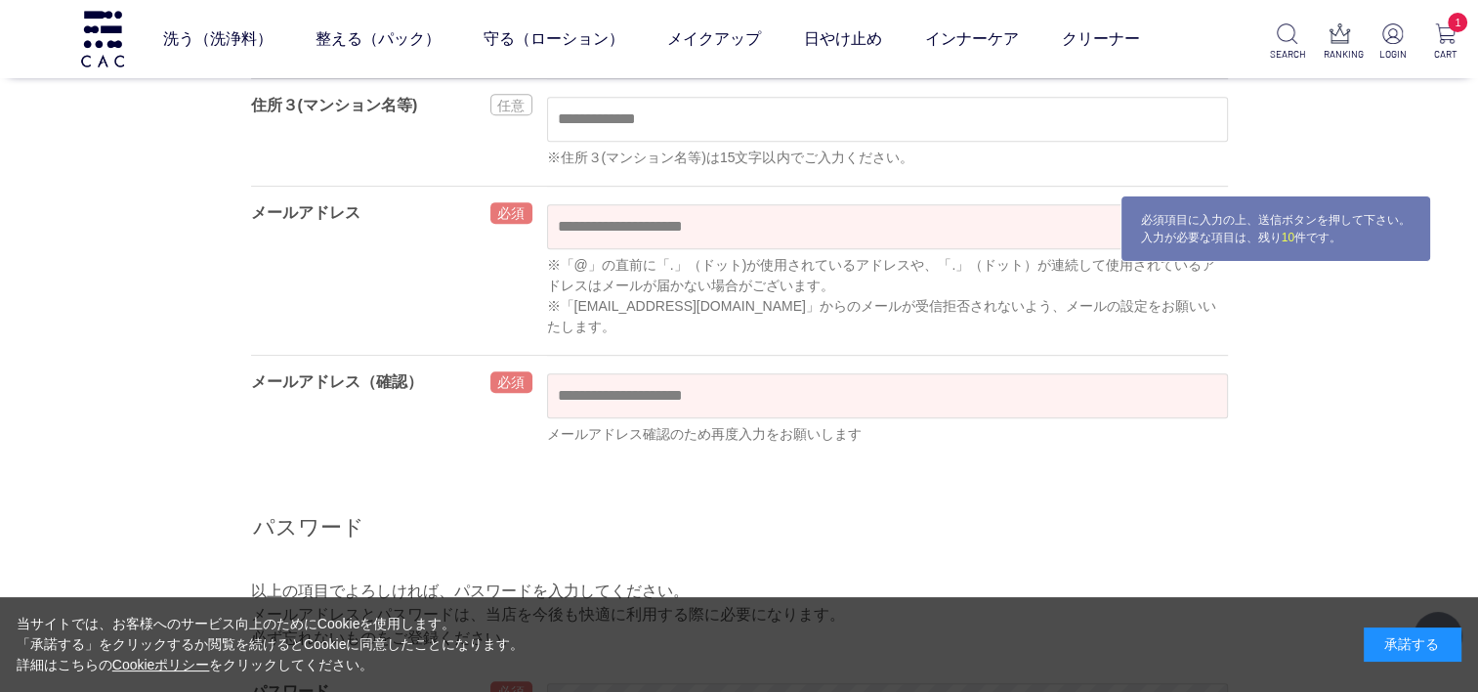
scroll to position [879, 0]
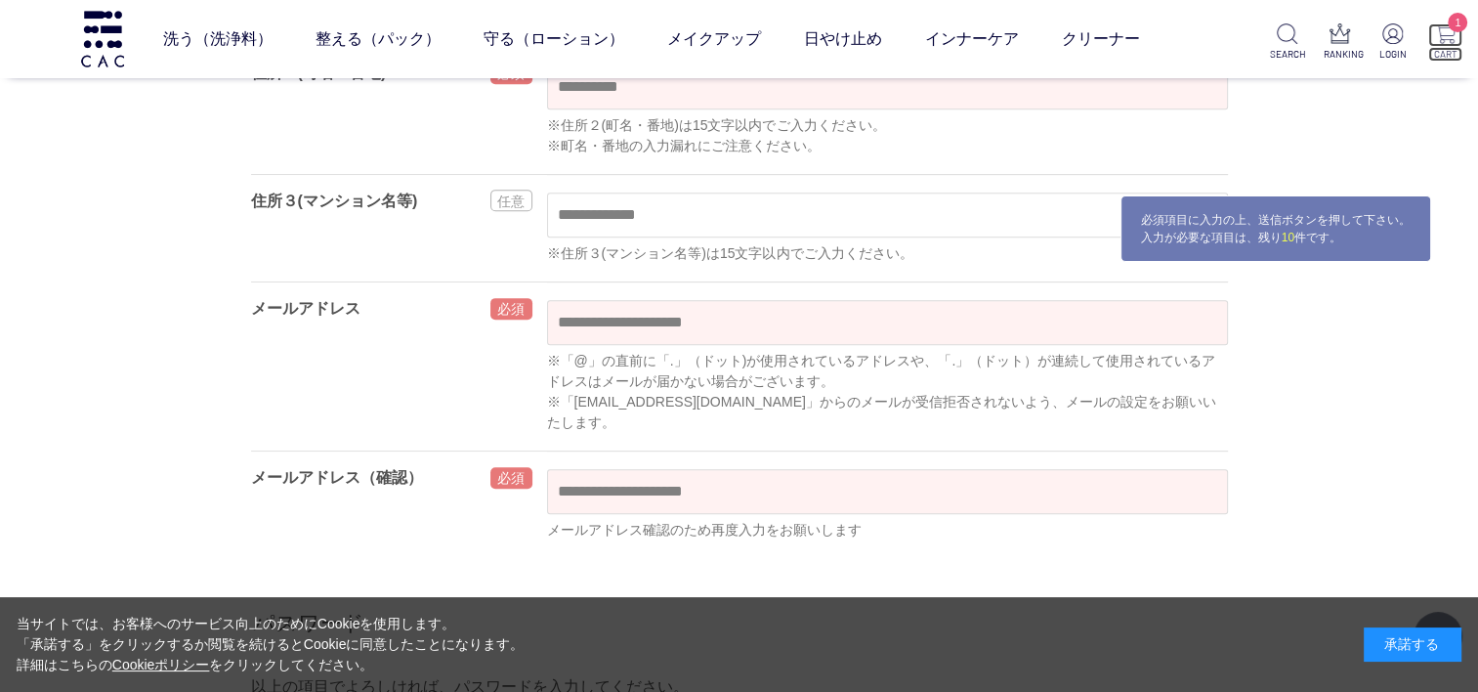
click at [1450, 44] on p "1" at bounding box center [1446, 34] width 34 height 23
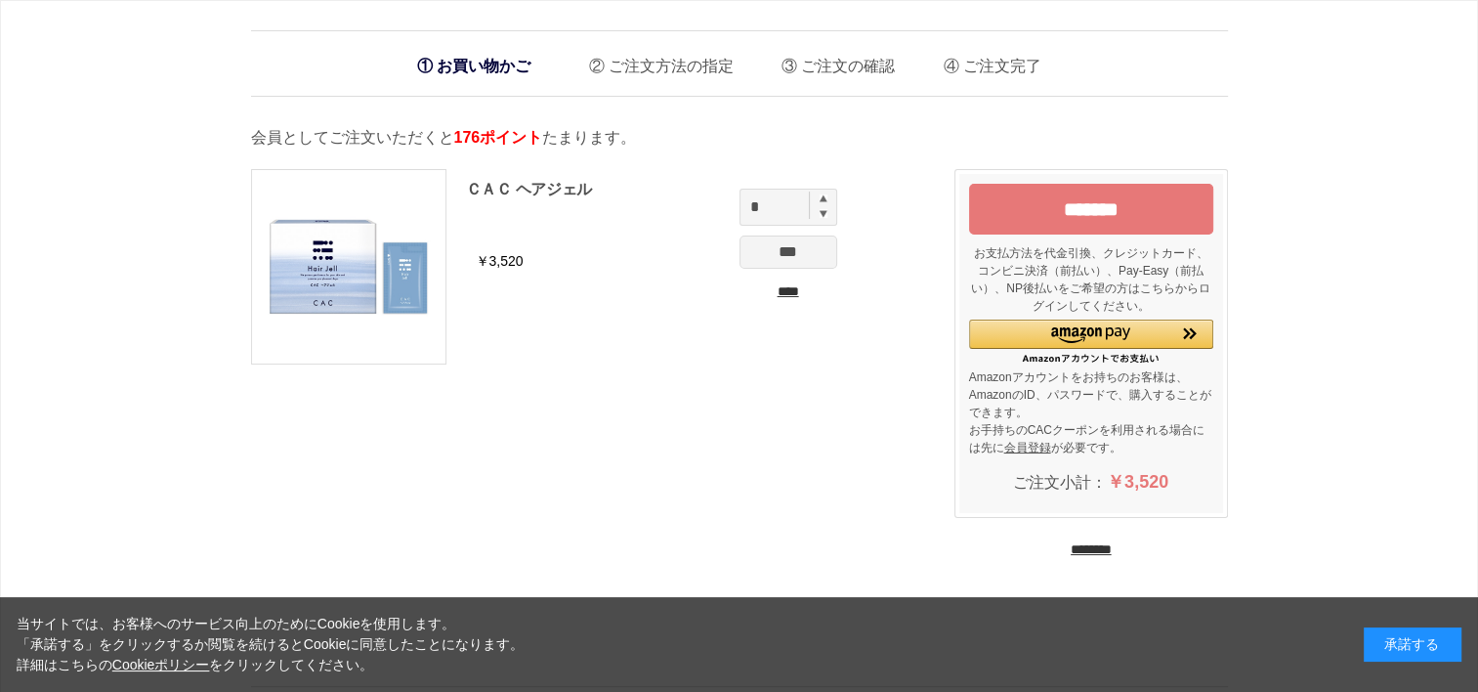
click at [787, 293] on input "****" at bounding box center [789, 291] width 98 height 21
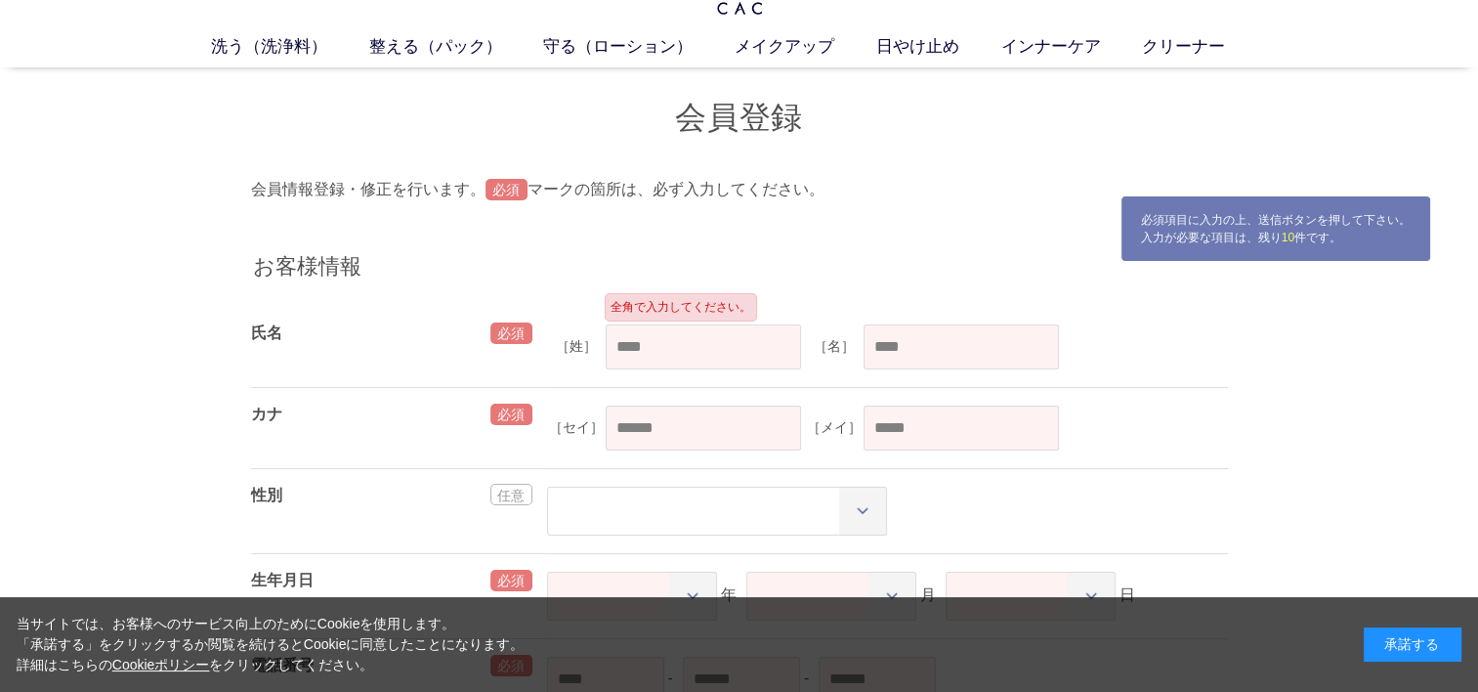
scroll to position [63, 0]
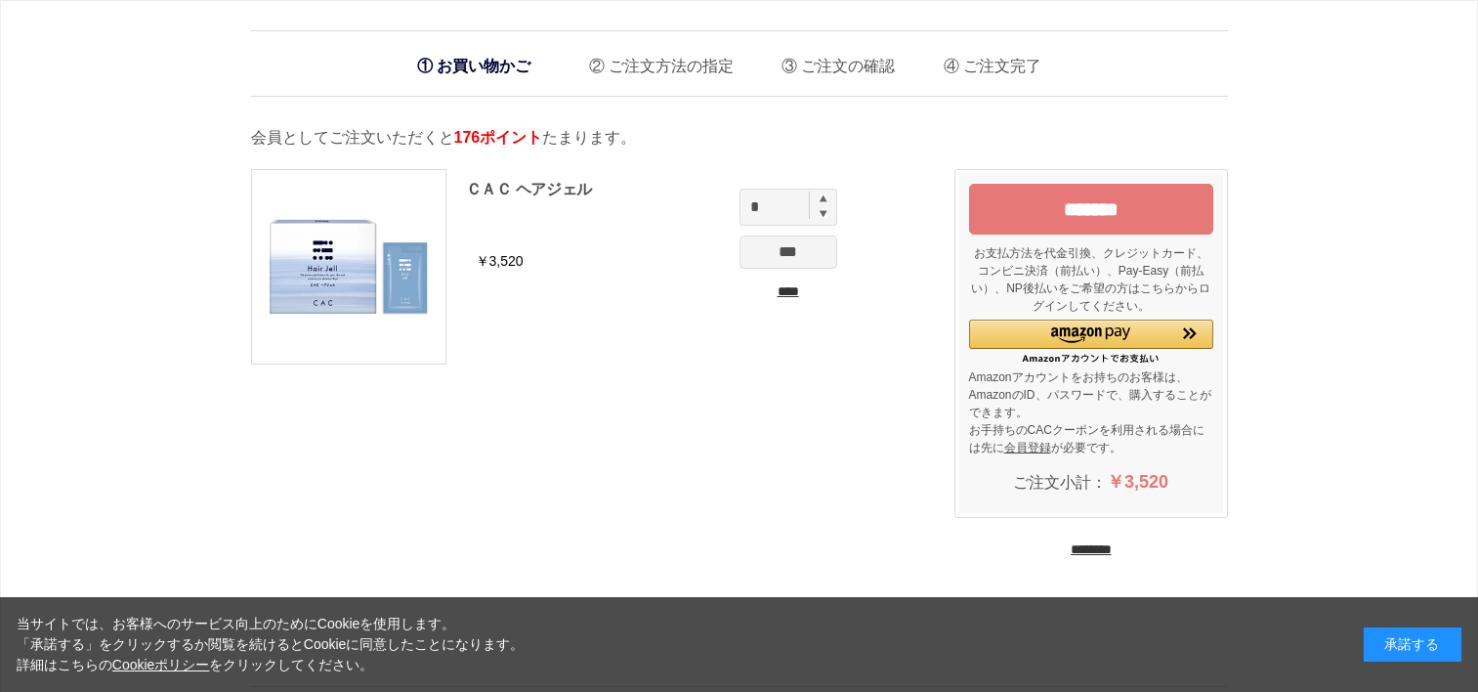
scroll to position [98, 0]
